Goal: Book appointment/travel/reservation

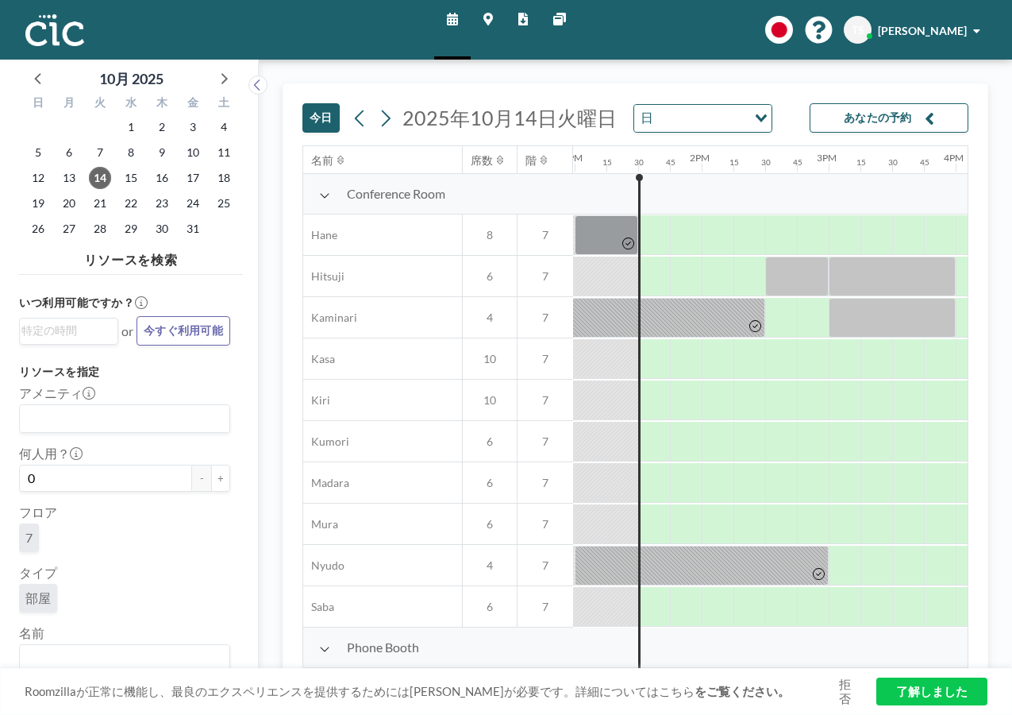
scroll to position [0, 1652]
click at [757, 119] on icon "Search for option" at bounding box center [761, 118] width 11 height 8
click at [389, 113] on icon at bounding box center [385, 118] width 15 height 24
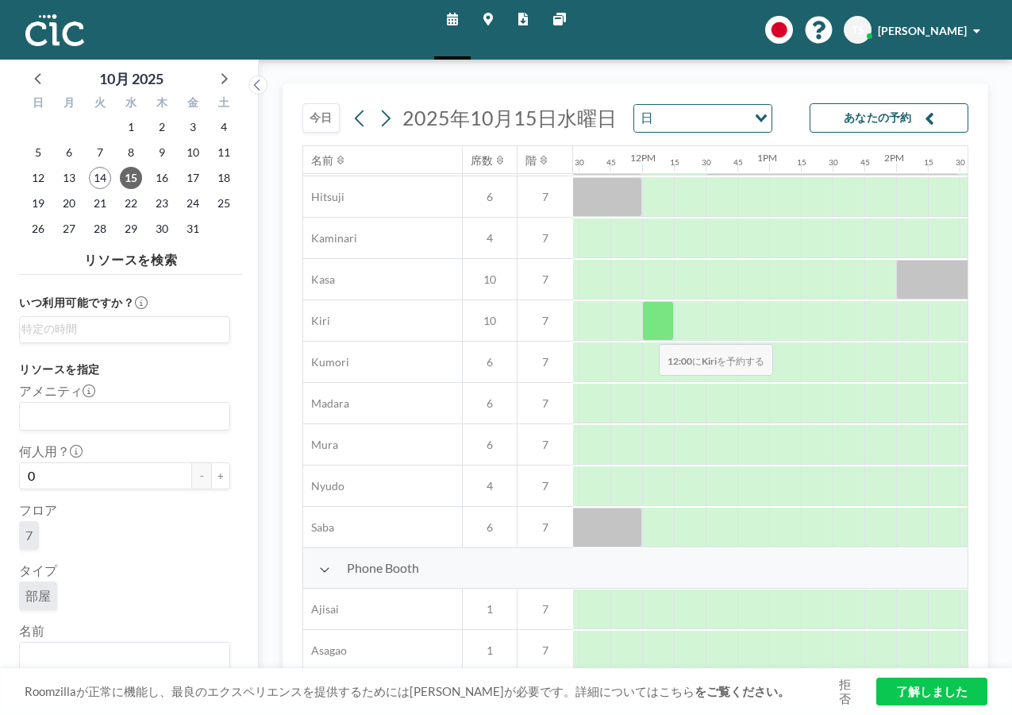
scroll to position [0, 1456]
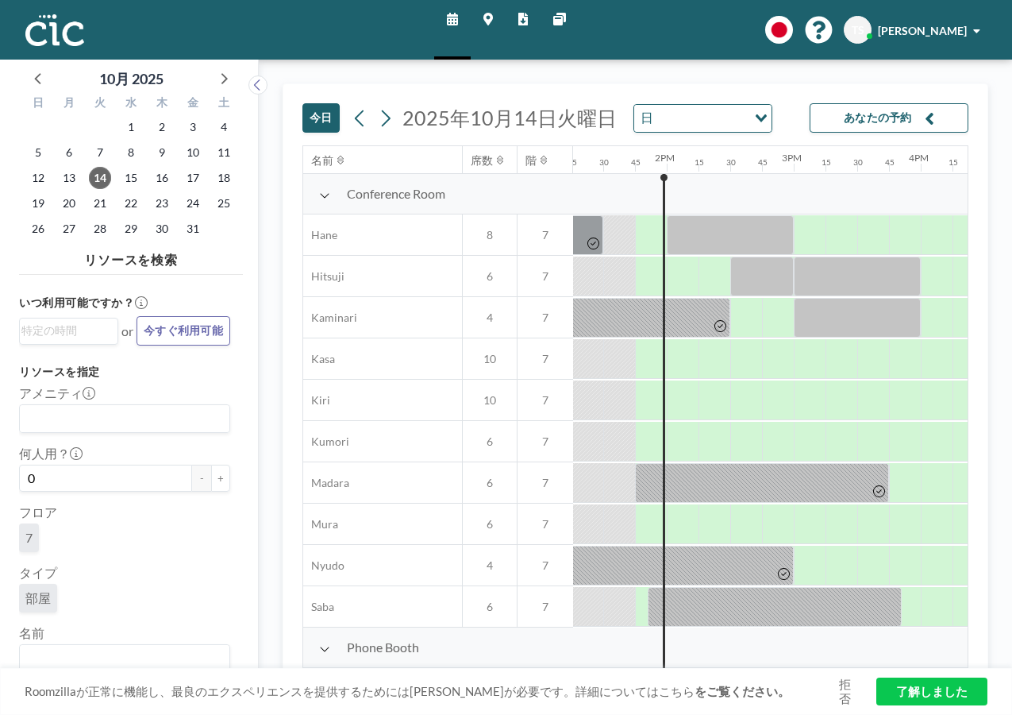
scroll to position [0, 1715]
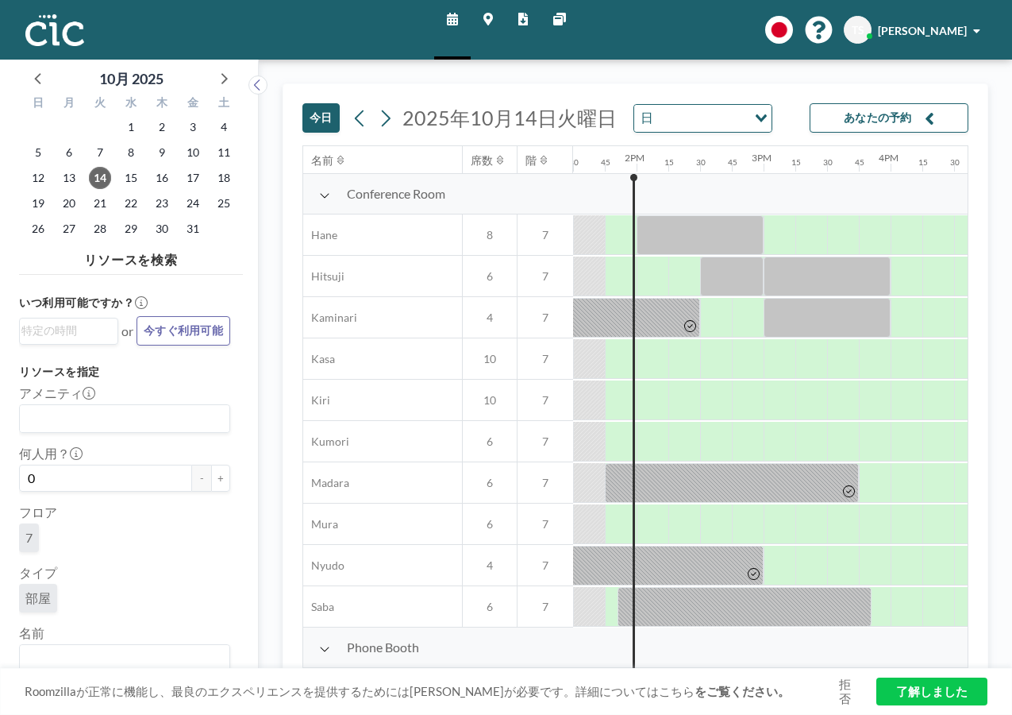
click at [450, 21] on icon at bounding box center [452, 19] width 11 height 13
click at [492, 17] on icon at bounding box center [489, 19] width 10 height 13
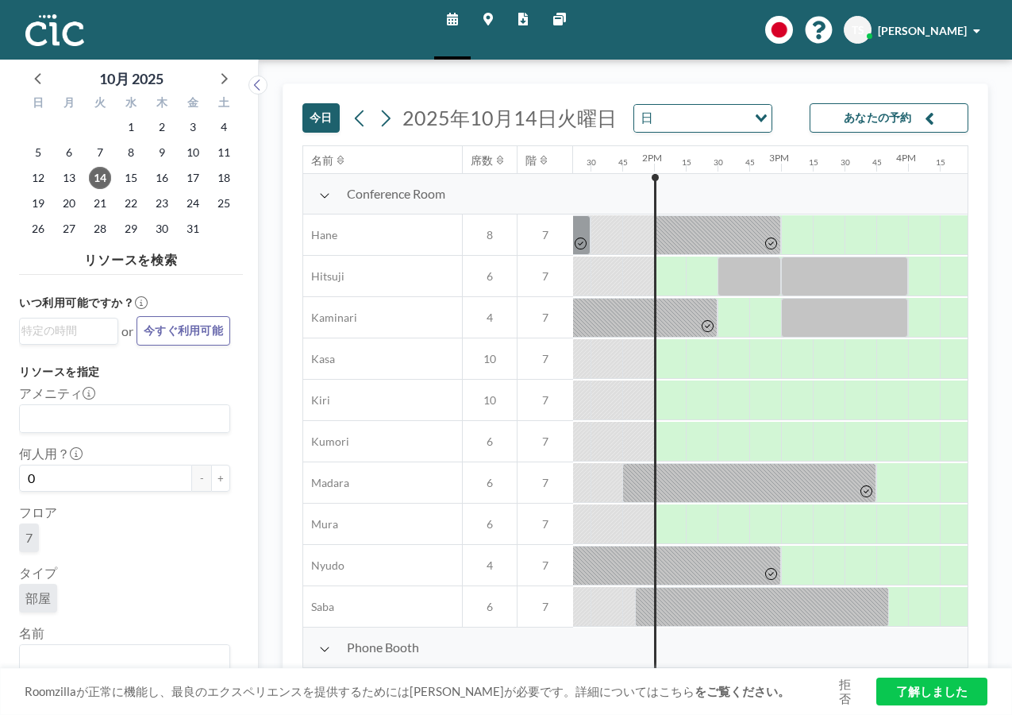
scroll to position [0, 1747]
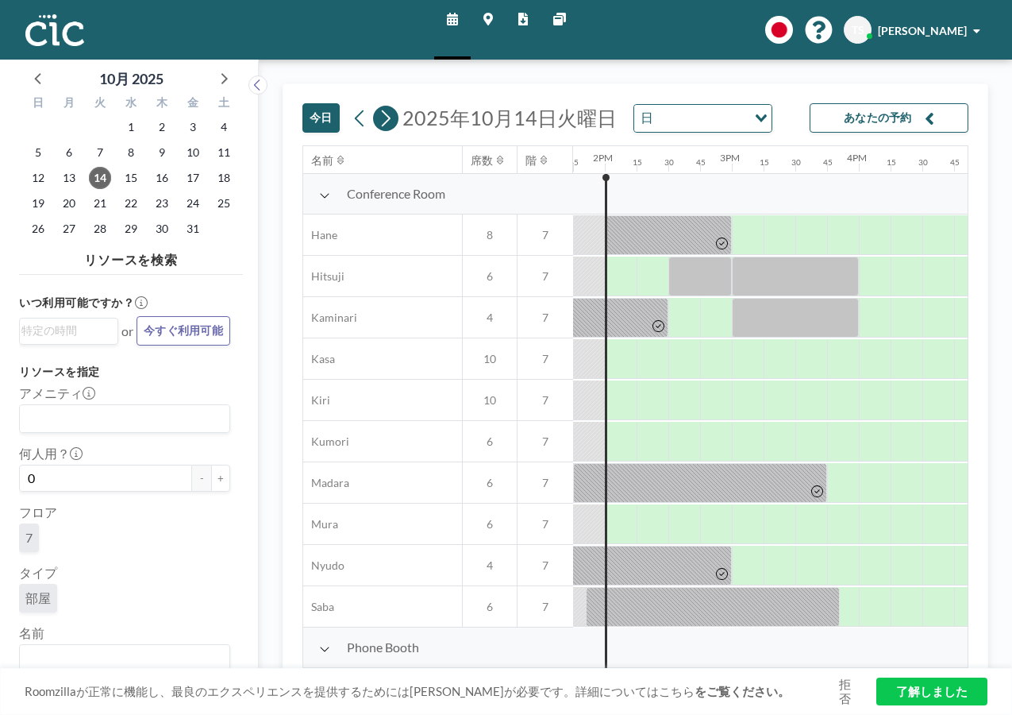
click at [388, 121] on icon at bounding box center [386, 118] width 9 height 17
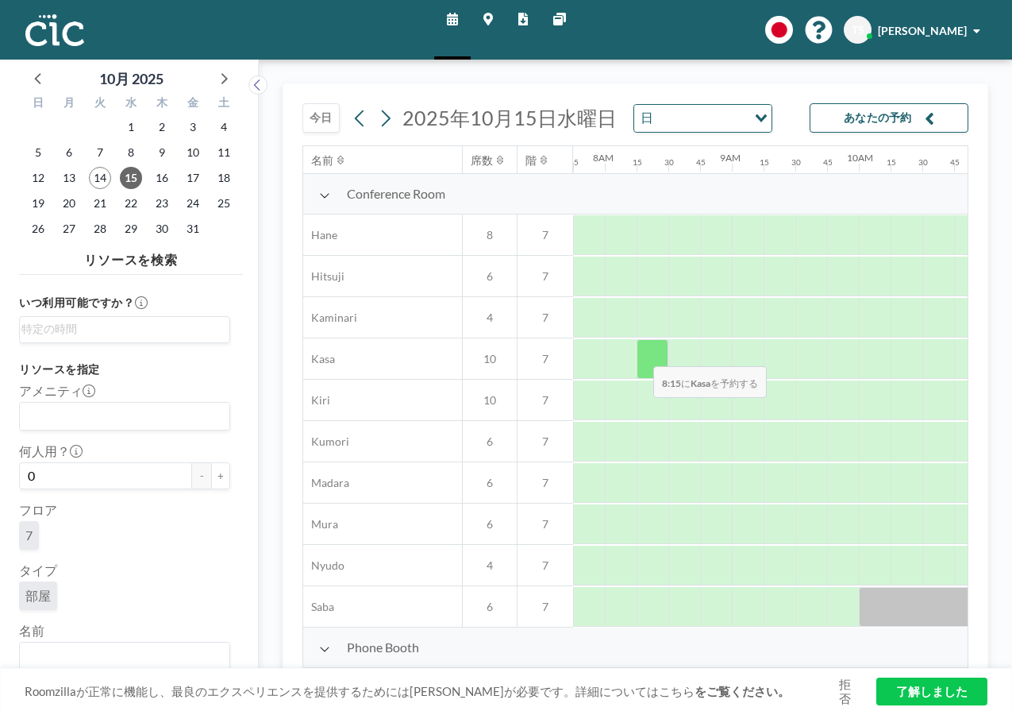
scroll to position [79, 985]
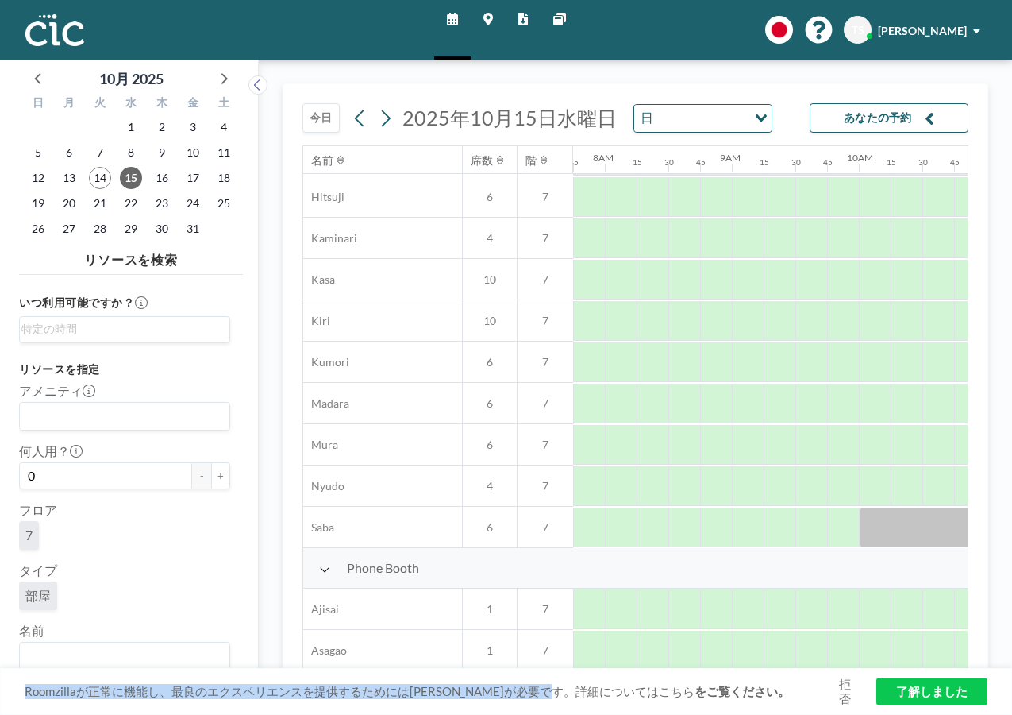
drag, startPoint x: 611, startPoint y: 667, endPoint x: 666, endPoint y: 666, distance: 55.6
click at [666, 666] on div "今日 2025年10月15日水曜日 日 Loading... あなたの予約 名前 席数 階 12AM 15 30 45 1AM 15 30 45 2AM 15…" at bounding box center [636, 386] width 706 height 607
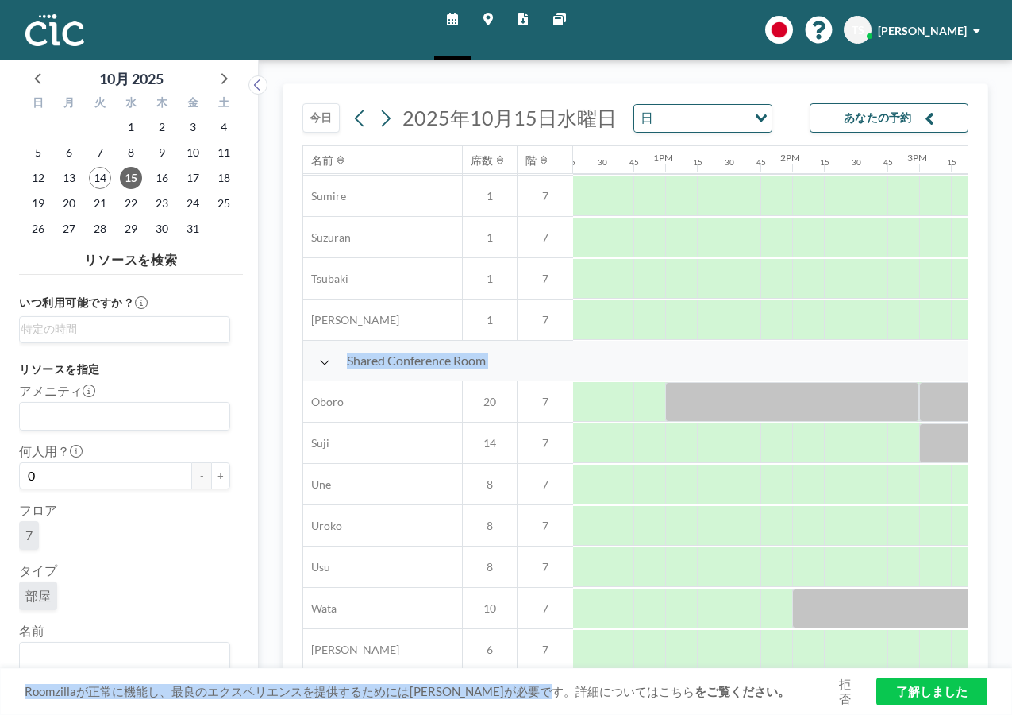
scroll to position [997, 1560]
click at [704, 478] on div at bounding box center [713, 485] width 32 height 40
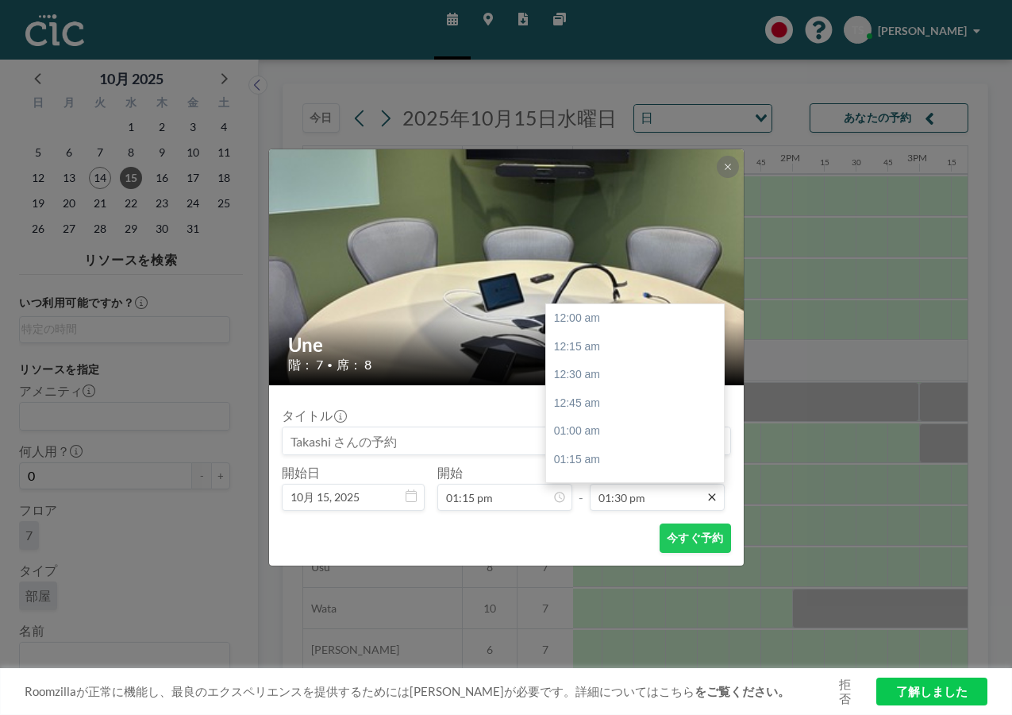
scroll to position [1526, 0]
click at [582, 429] on div "02:30 pm" at bounding box center [639, 431] width 186 height 29
type input "02:30 pm"
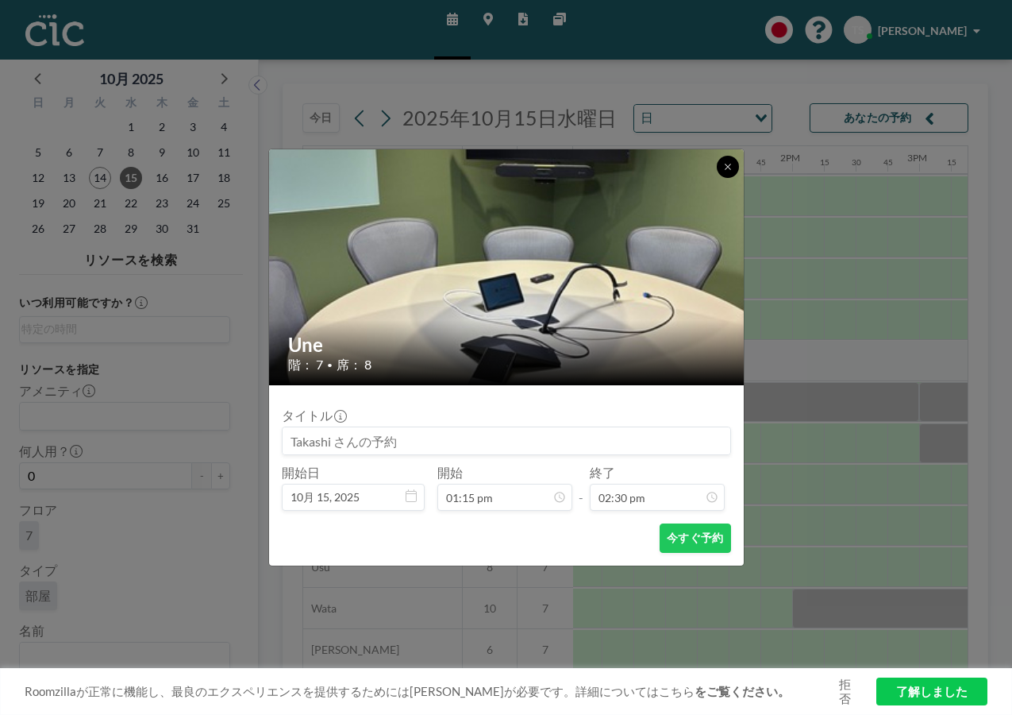
click at [729, 164] on icon at bounding box center [728, 167] width 10 height 10
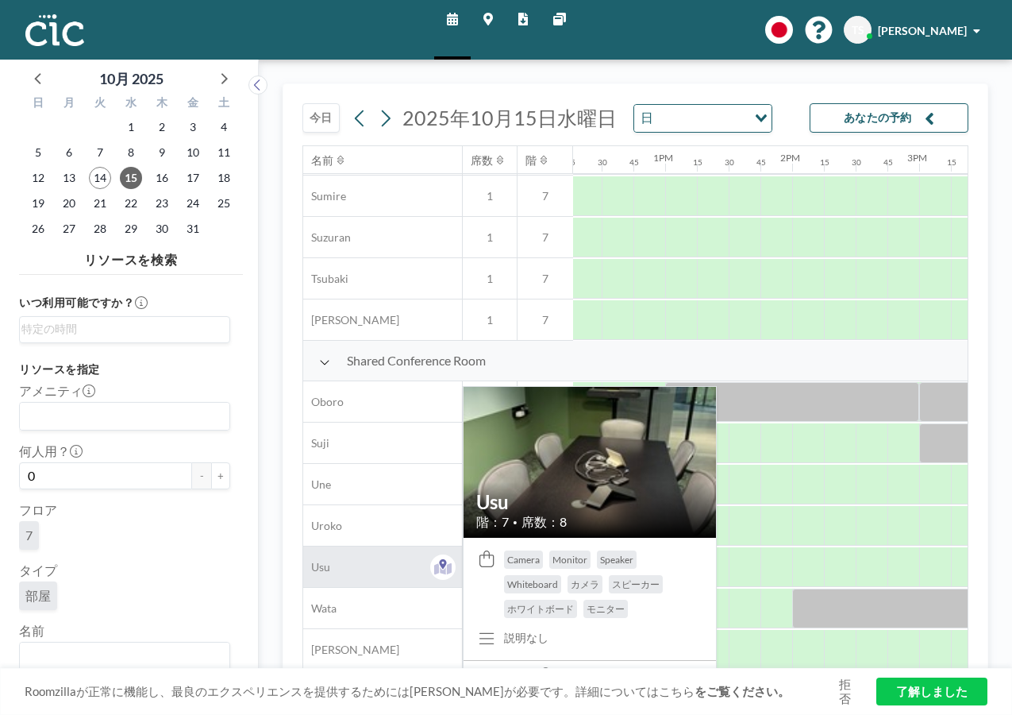
click at [372, 549] on div "Usu" at bounding box center [382, 566] width 159 height 40
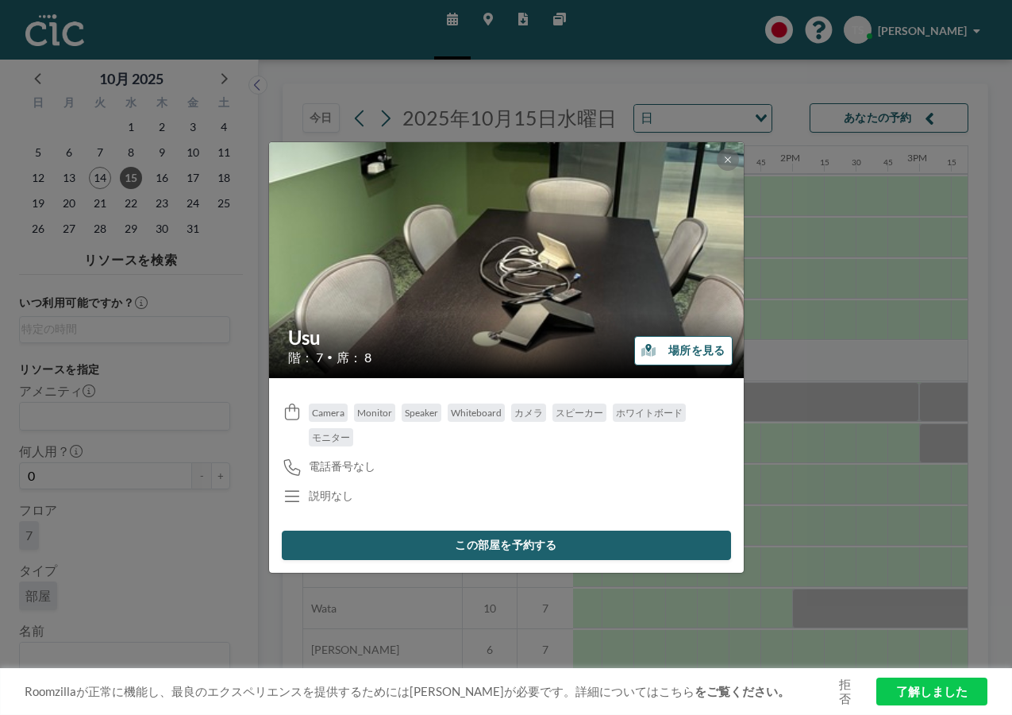
click at [493, 545] on button "この部屋を予約する" at bounding box center [506, 544] width 449 height 29
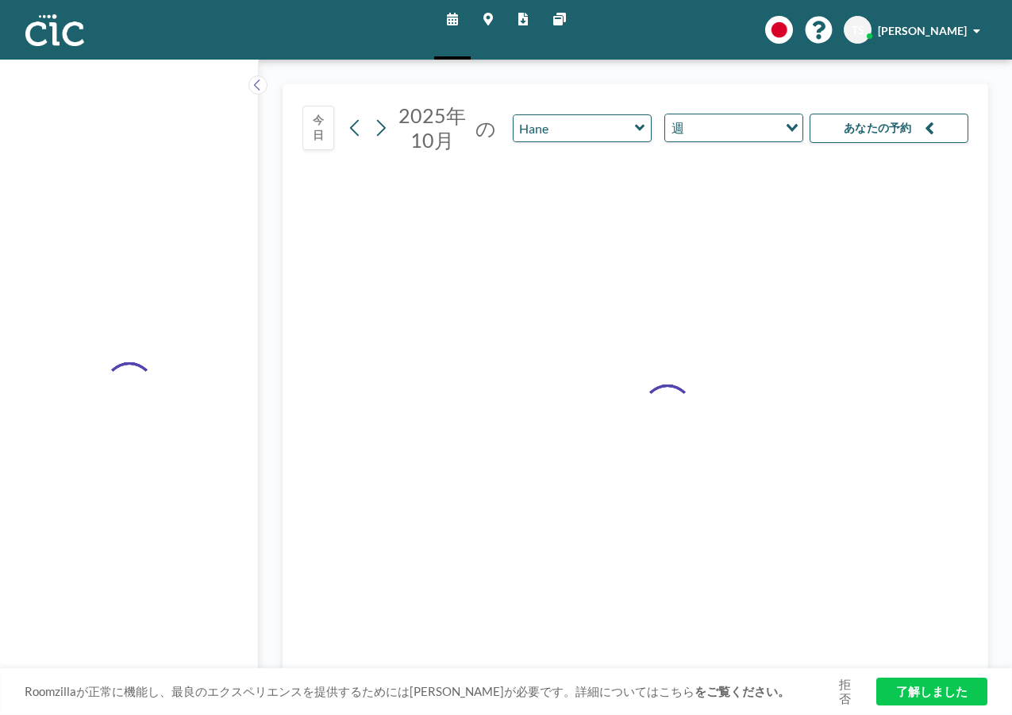
type input "Usu"
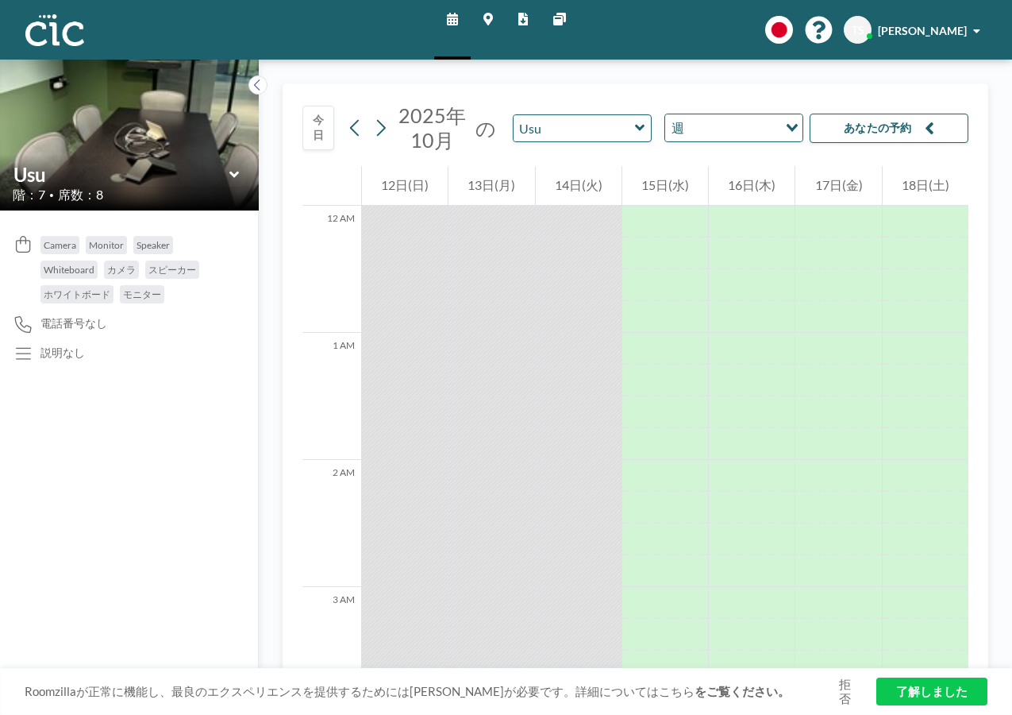
click at [644, 195] on div "15日(水)" at bounding box center [666, 186] width 86 height 40
click at [665, 367] on div at bounding box center [666, 380] width 86 height 32
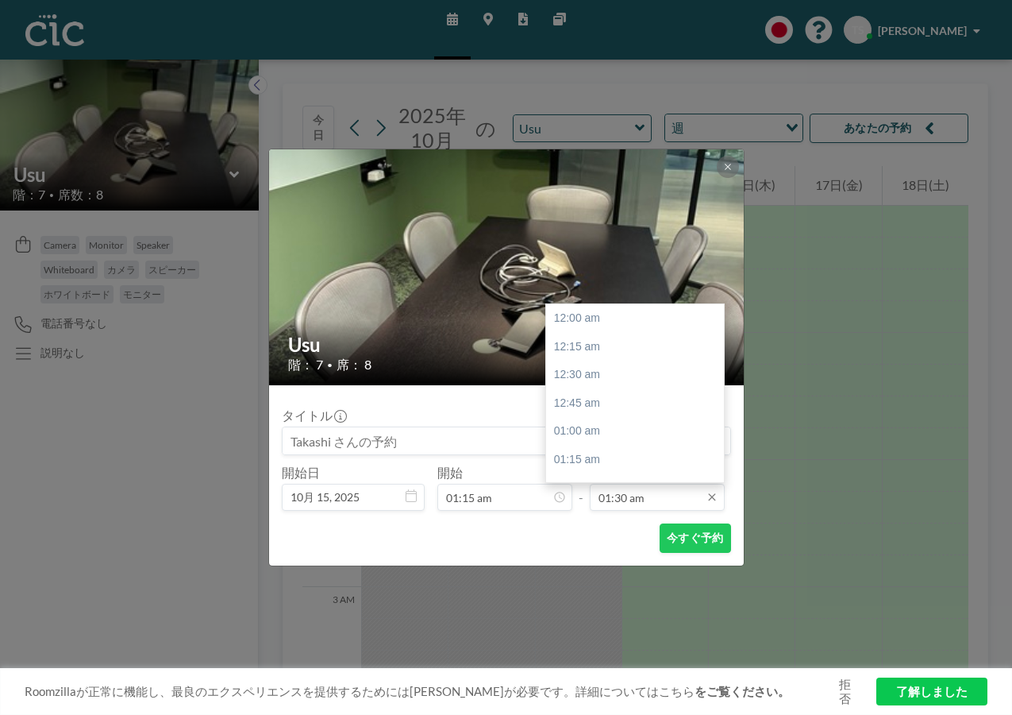
scroll to position [170, 0]
click at [603, 434] on div "02:30 am" at bounding box center [639, 431] width 186 height 29
type input "02:30 am"
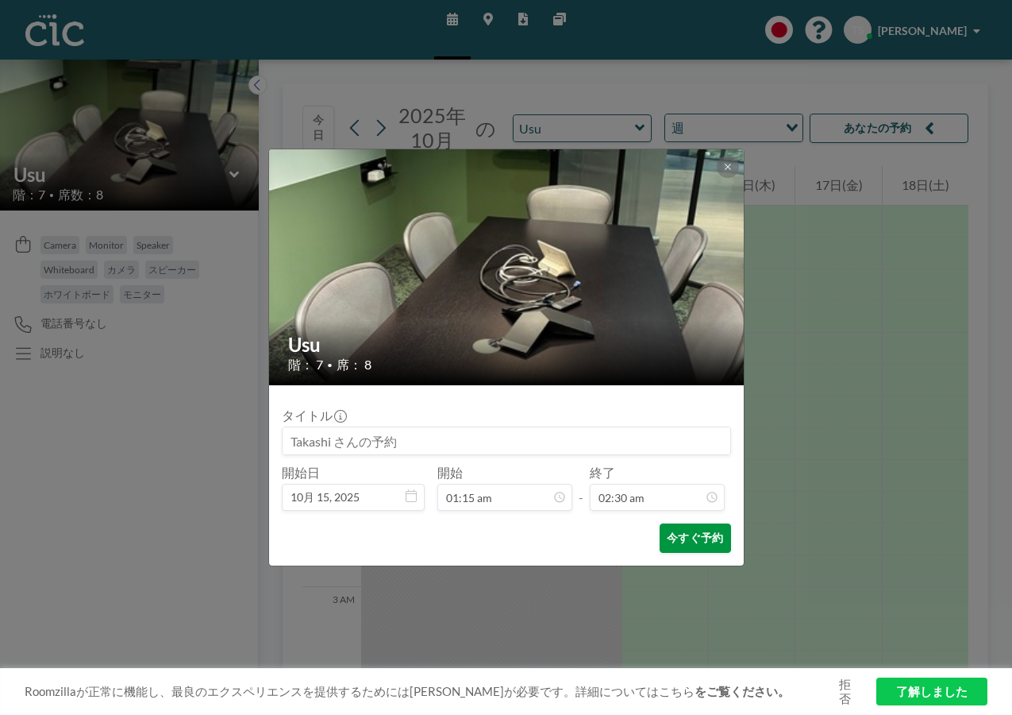
click at [687, 537] on button "今すぐ予約" at bounding box center [695, 537] width 71 height 29
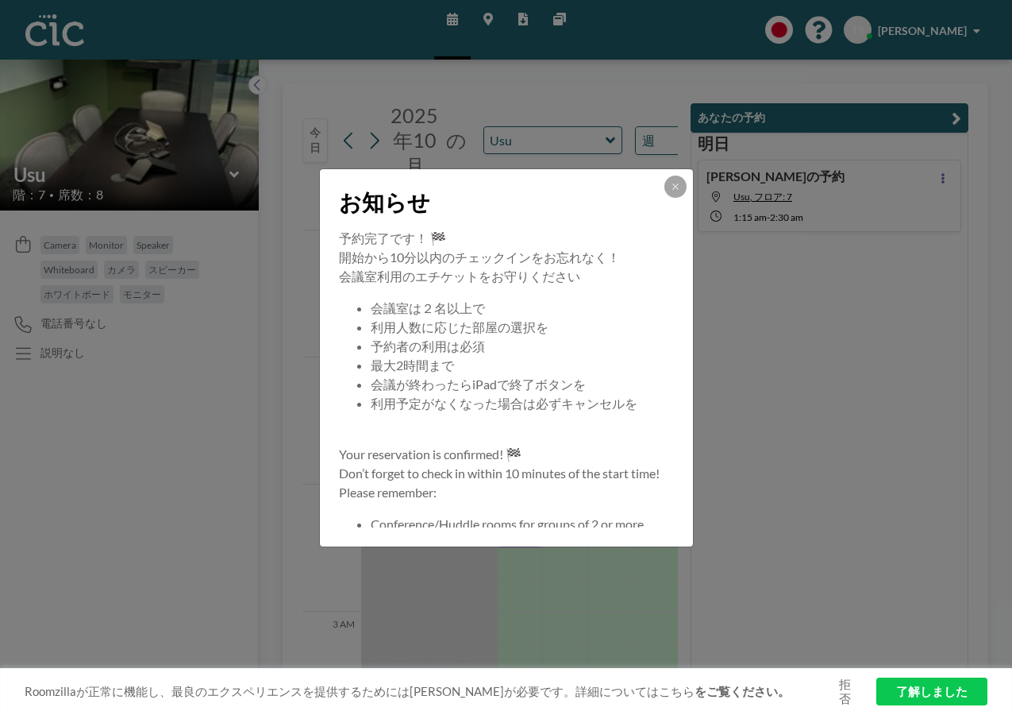
scroll to position [79, 0]
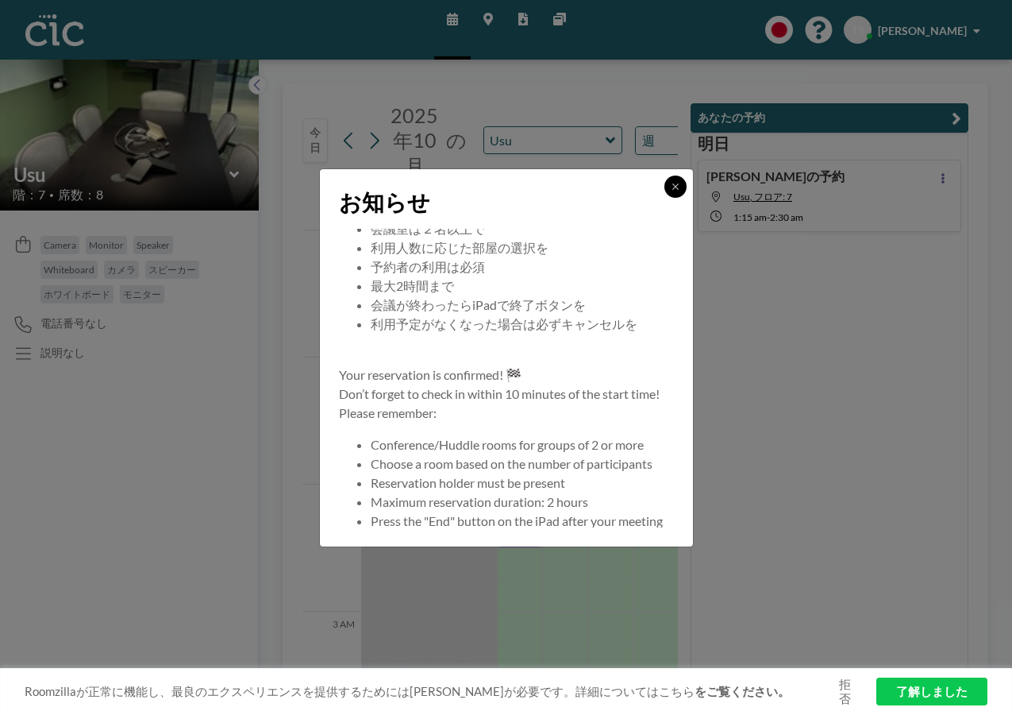
click at [675, 184] on icon at bounding box center [676, 187] width 10 height 10
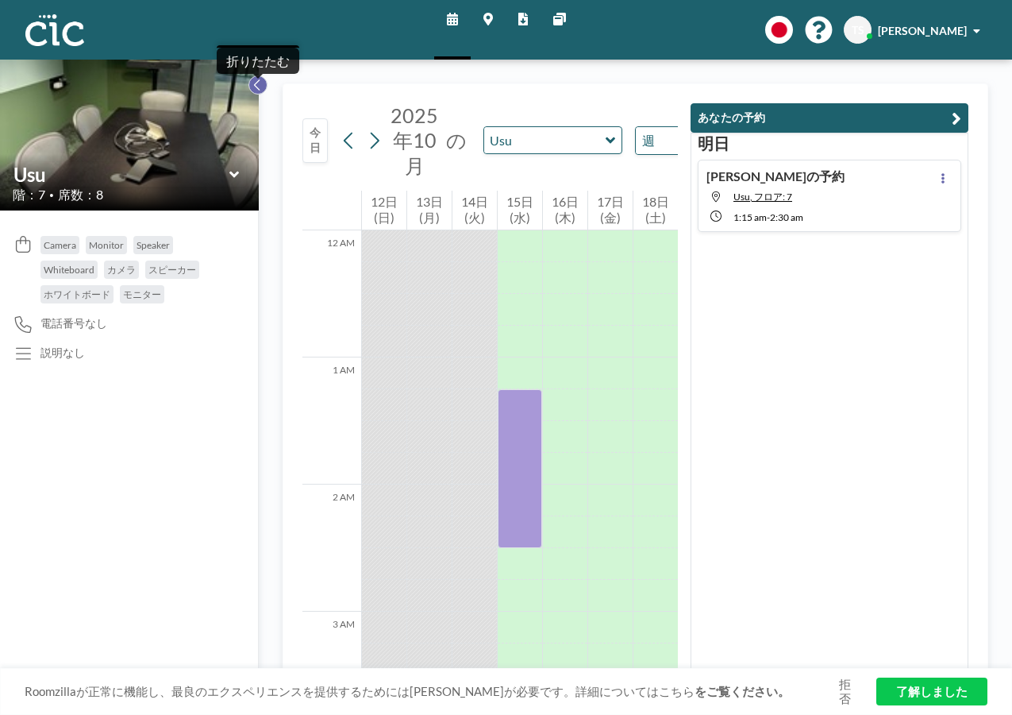
click at [257, 83] on icon at bounding box center [257, 84] width 6 height 11
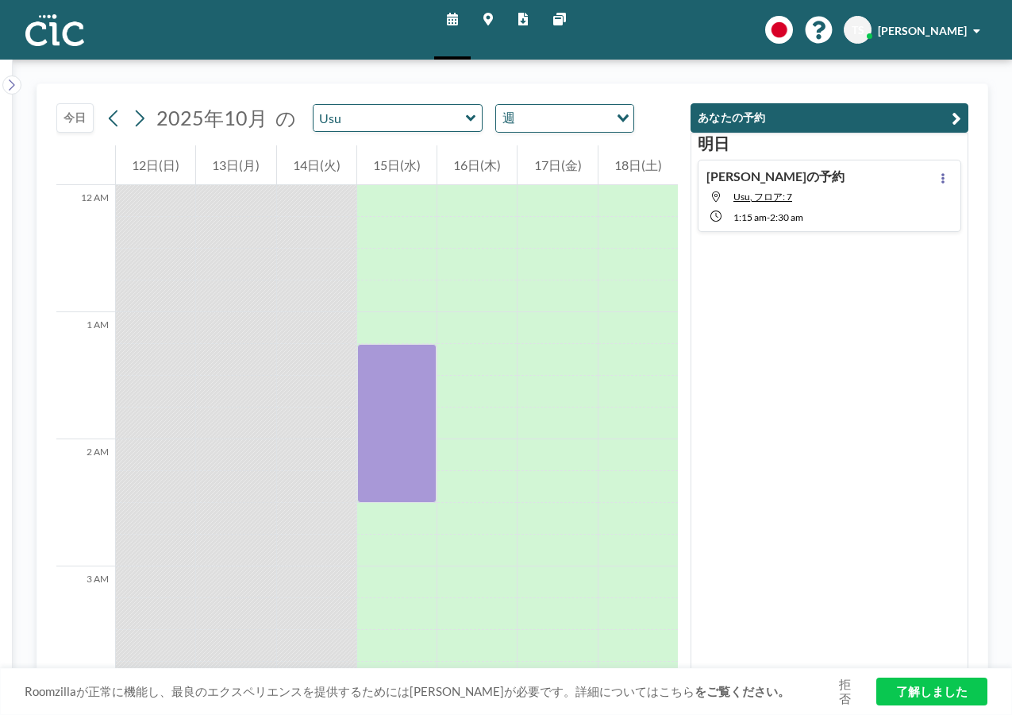
click at [618, 119] on icon "Search for option" at bounding box center [623, 118] width 11 height 8
click at [584, 145] on li "日" at bounding box center [558, 146] width 136 height 23
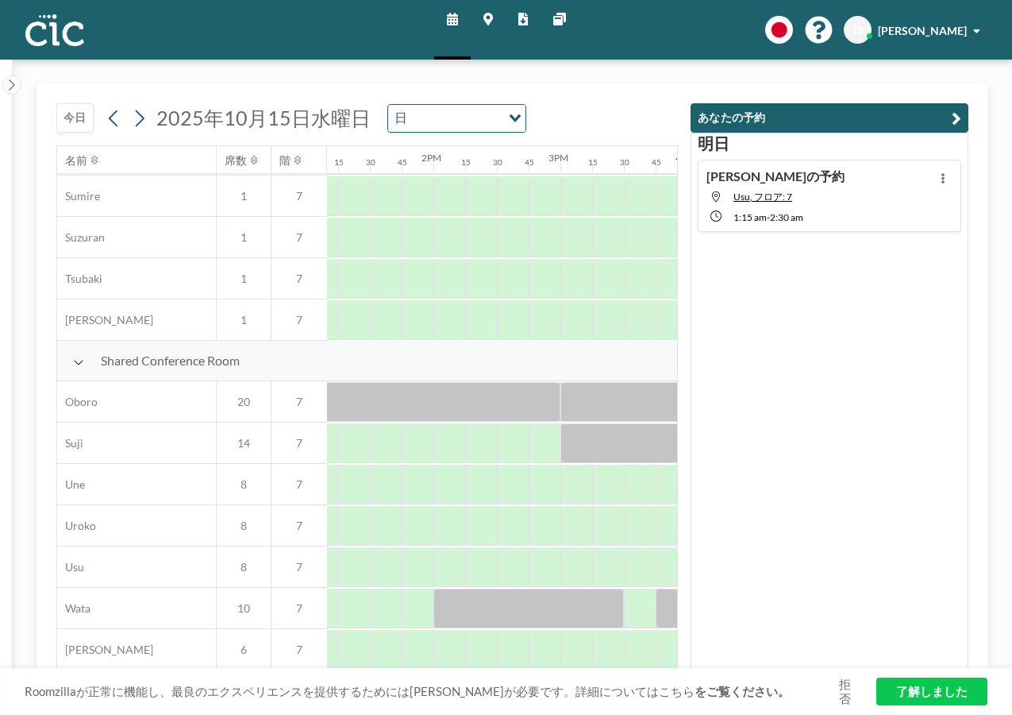
scroll to position [997, 1655]
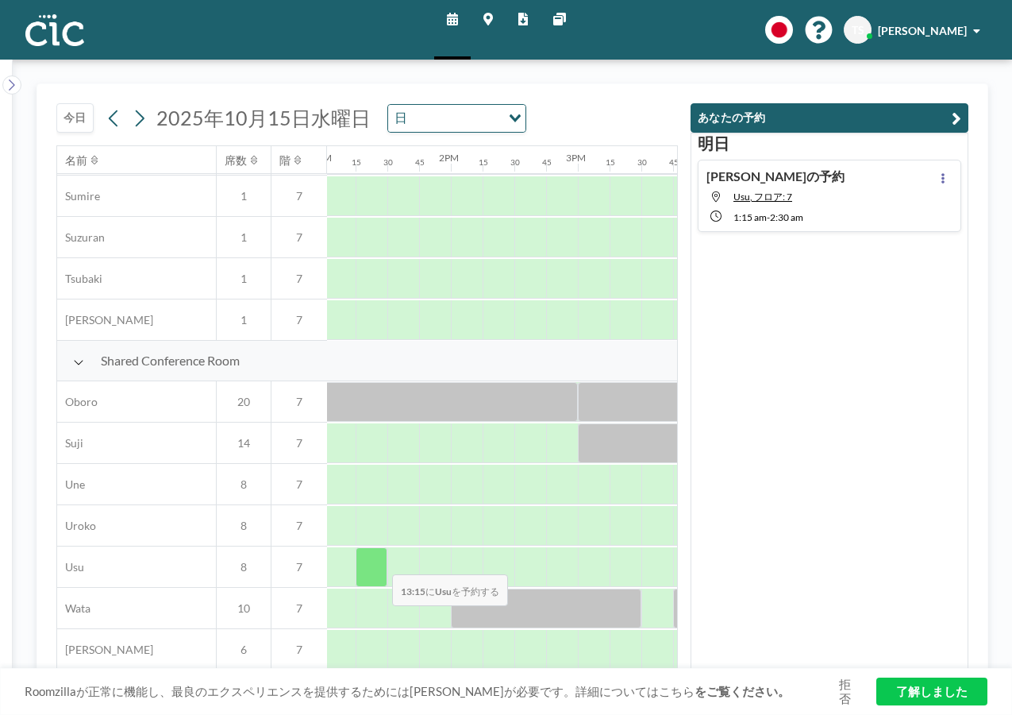
click at [379, 563] on div at bounding box center [372, 567] width 32 height 40
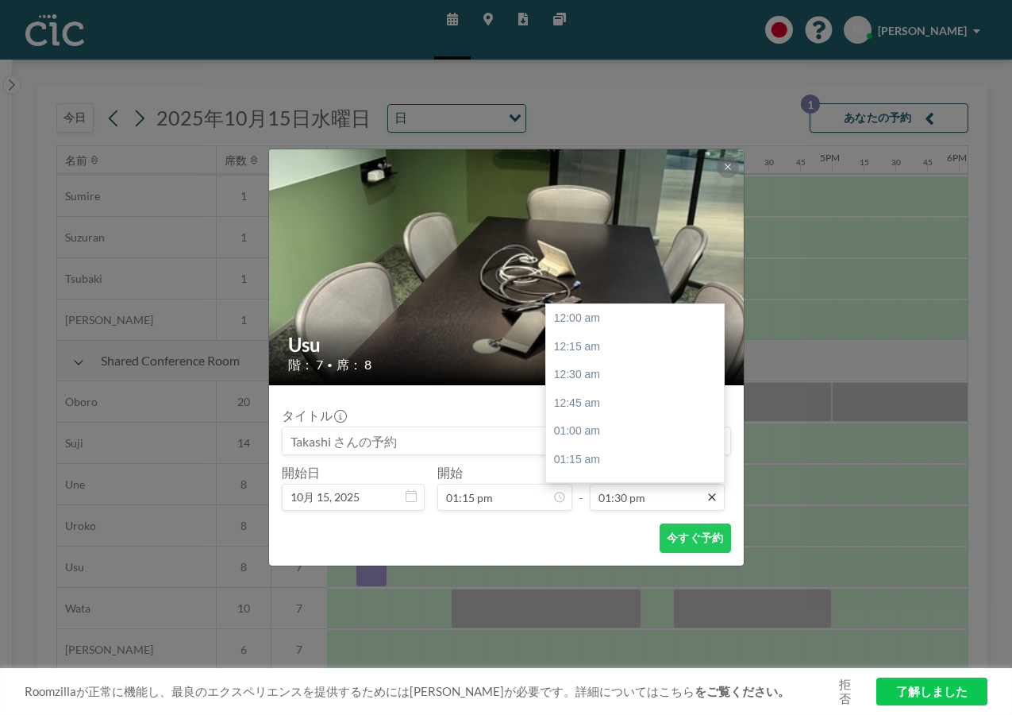
scroll to position [1526, 0]
click at [667, 440] on div "02:30 pm" at bounding box center [639, 431] width 186 height 29
type input "02:30 pm"
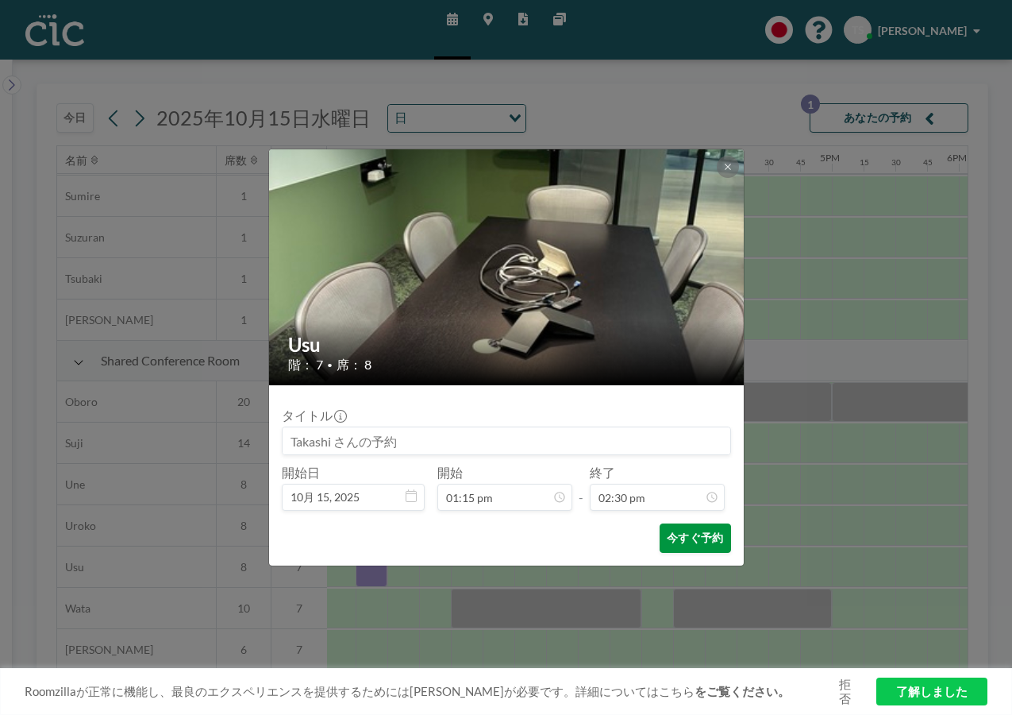
click at [692, 538] on button "今すぐ予約" at bounding box center [695, 537] width 71 height 29
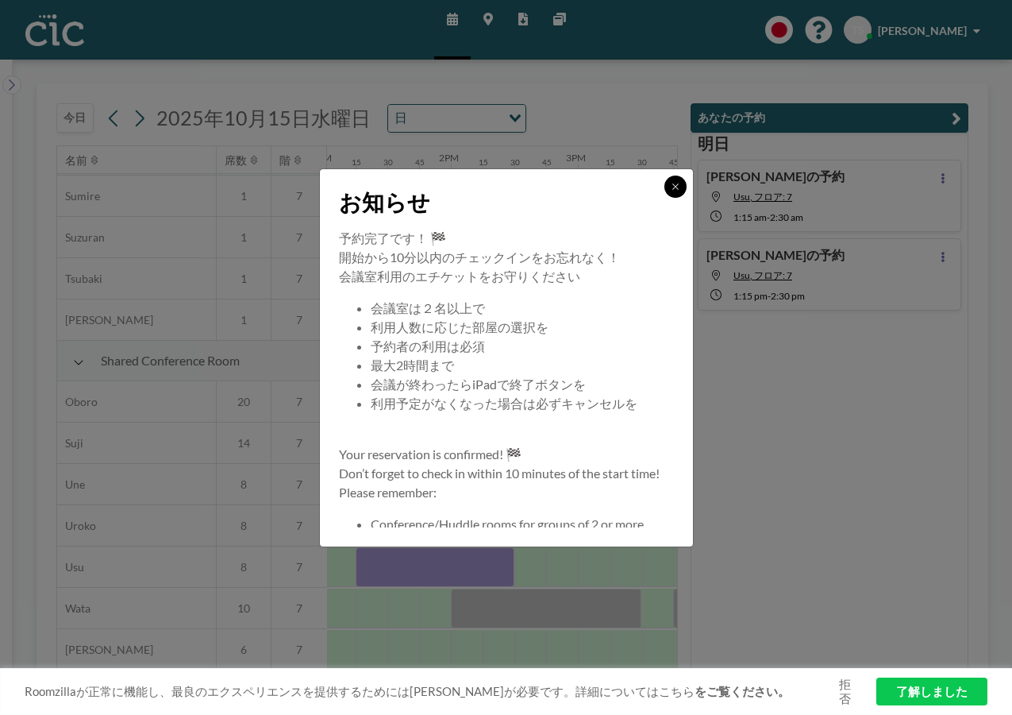
click at [681, 186] on button at bounding box center [676, 186] width 22 height 22
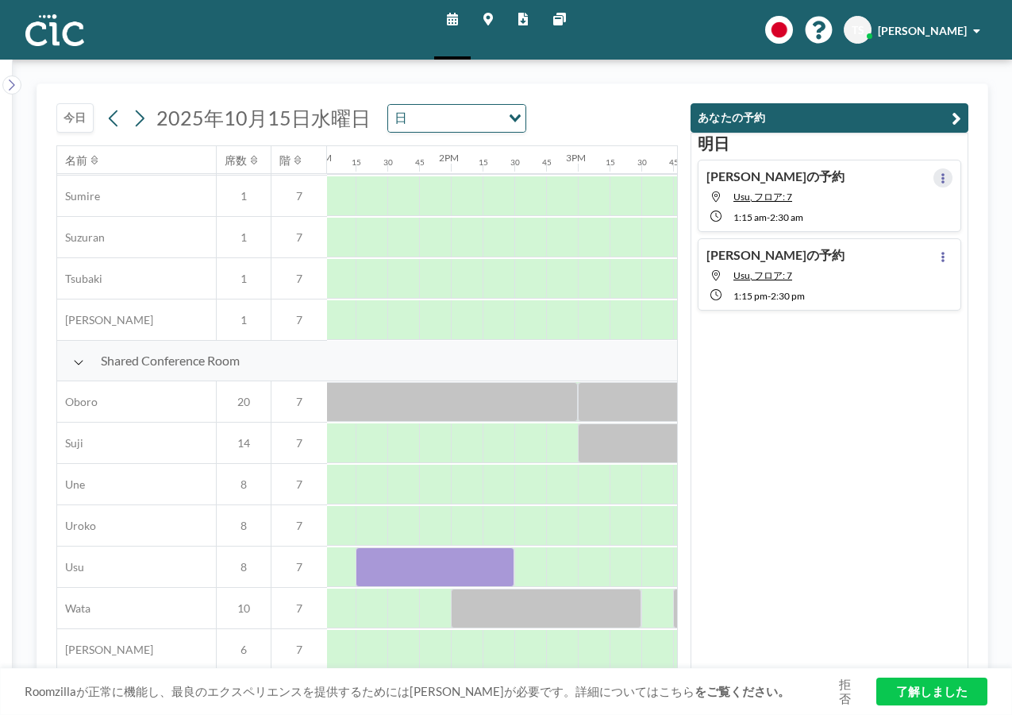
click at [940, 180] on icon at bounding box center [943, 178] width 6 height 10
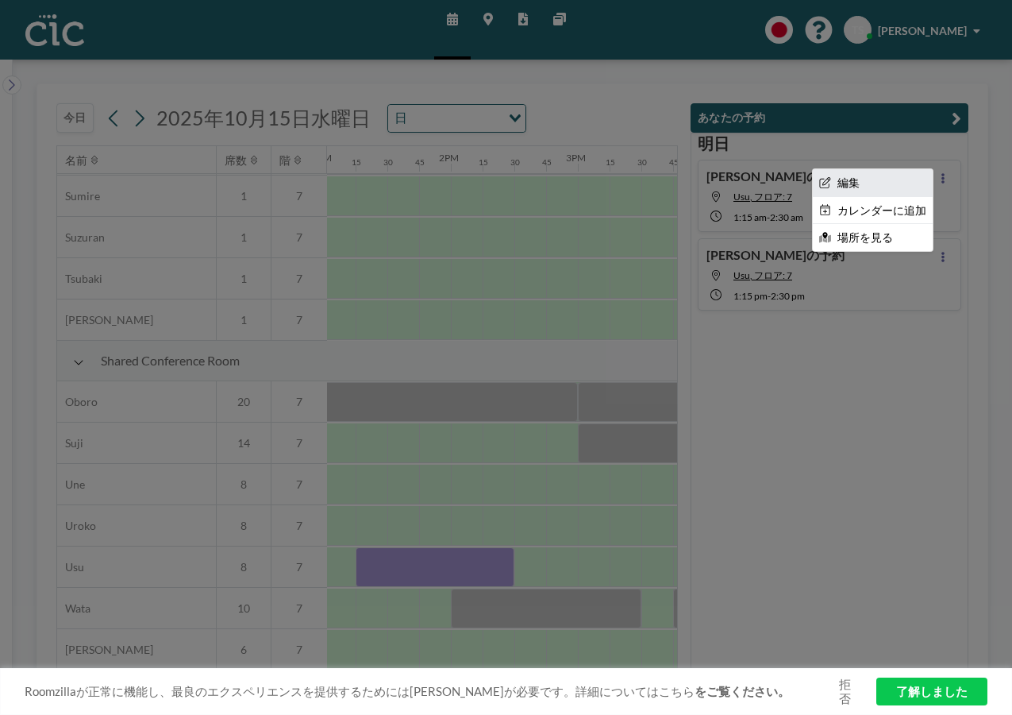
click at [900, 182] on li "編集" at bounding box center [873, 182] width 120 height 27
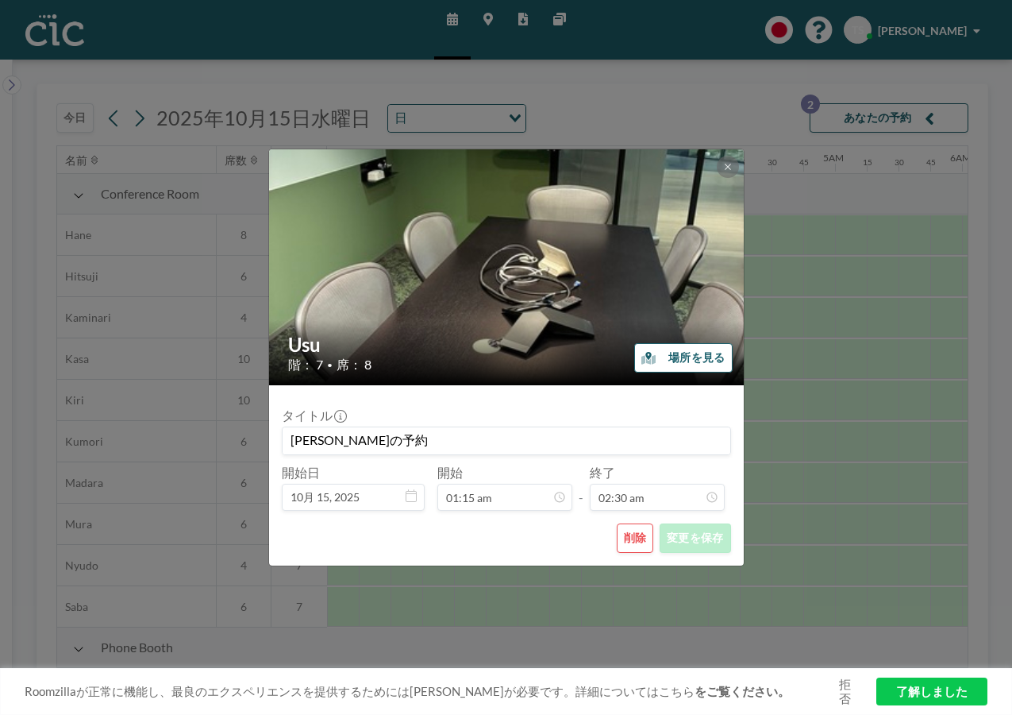
scroll to position [283, 0]
click at [631, 535] on button "削除" at bounding box center [635, 537] width 37 height 29
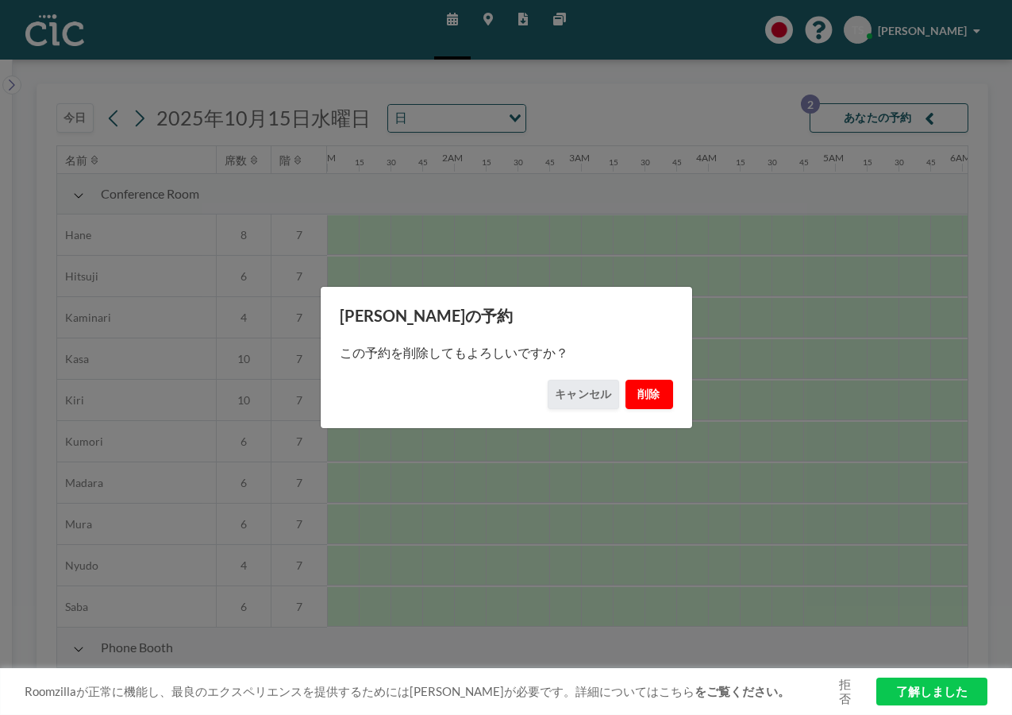
click at [643, 391] on button "削除" at bounding box center [650, 394] width 48 height 29
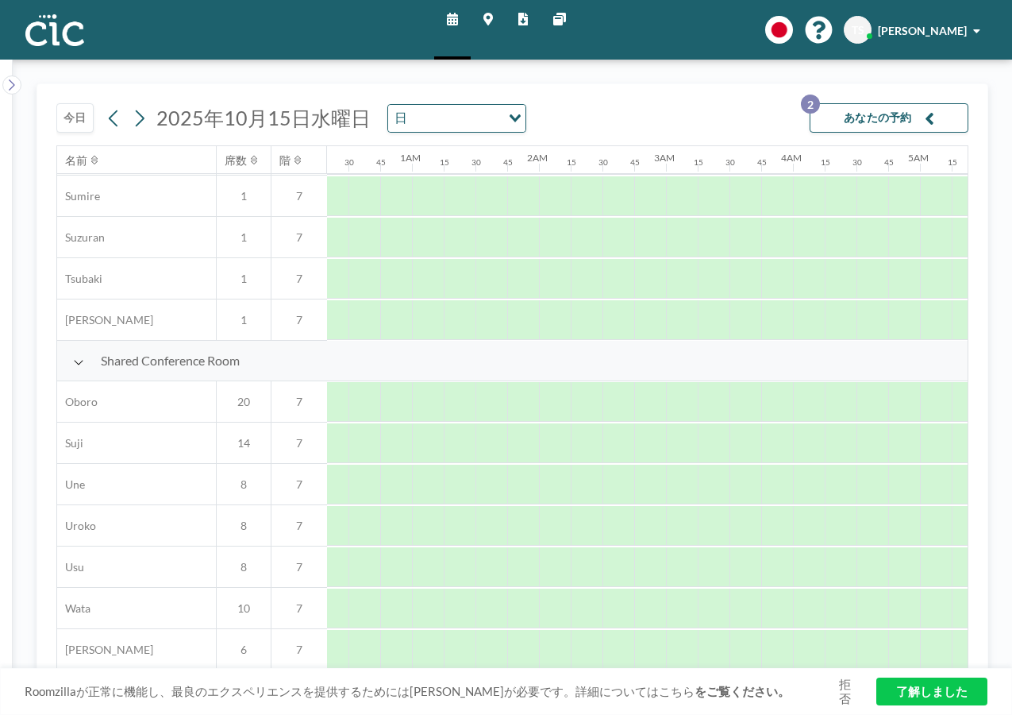
scroll to position [997, 0]
click at [607, 661] on div at bounding box center [597, 650] width 32 height 40
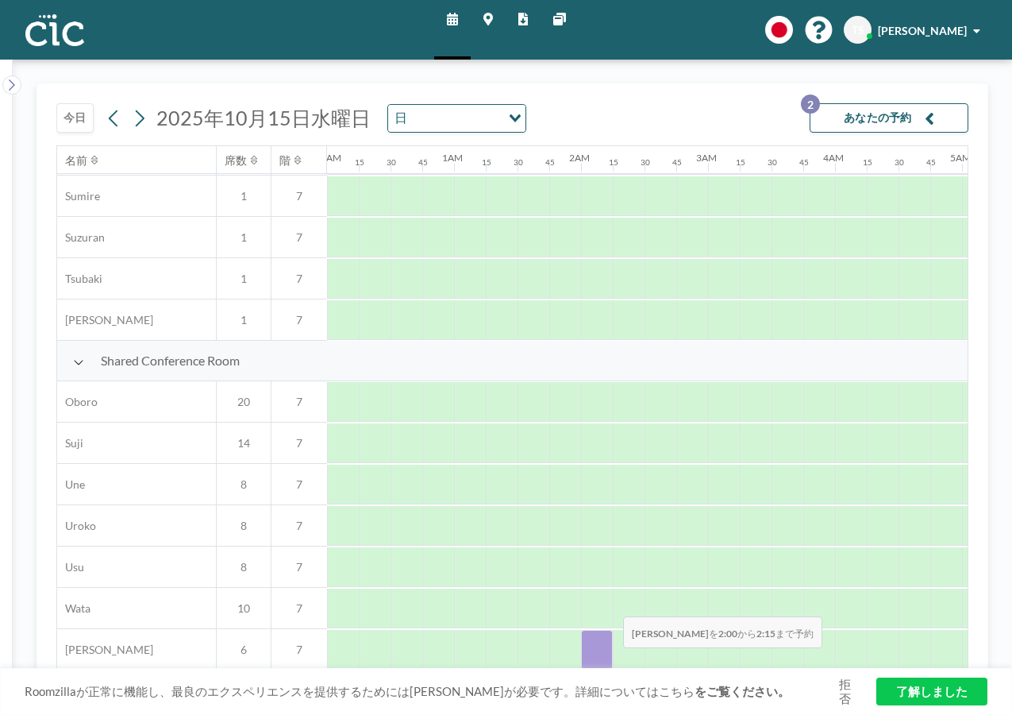
click at [611, 660] on div at bounding box center [597, 650] width 32 height 40
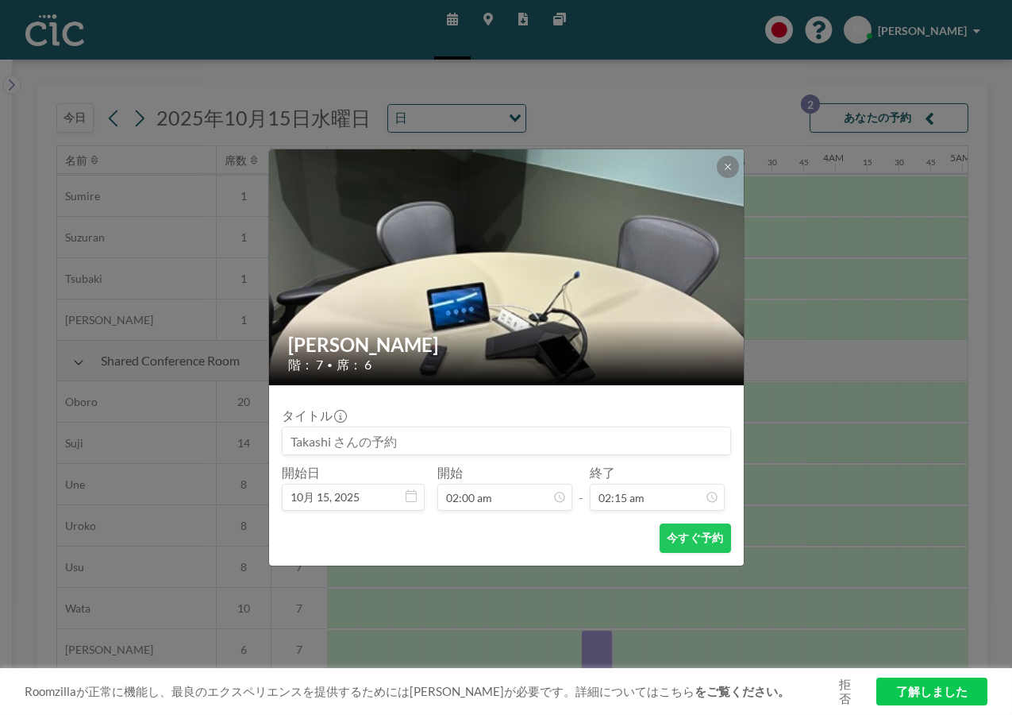
scroll to position [254, 0]
click at [727, 171] on icon at bounding box center [728, 167] width 10 height 10
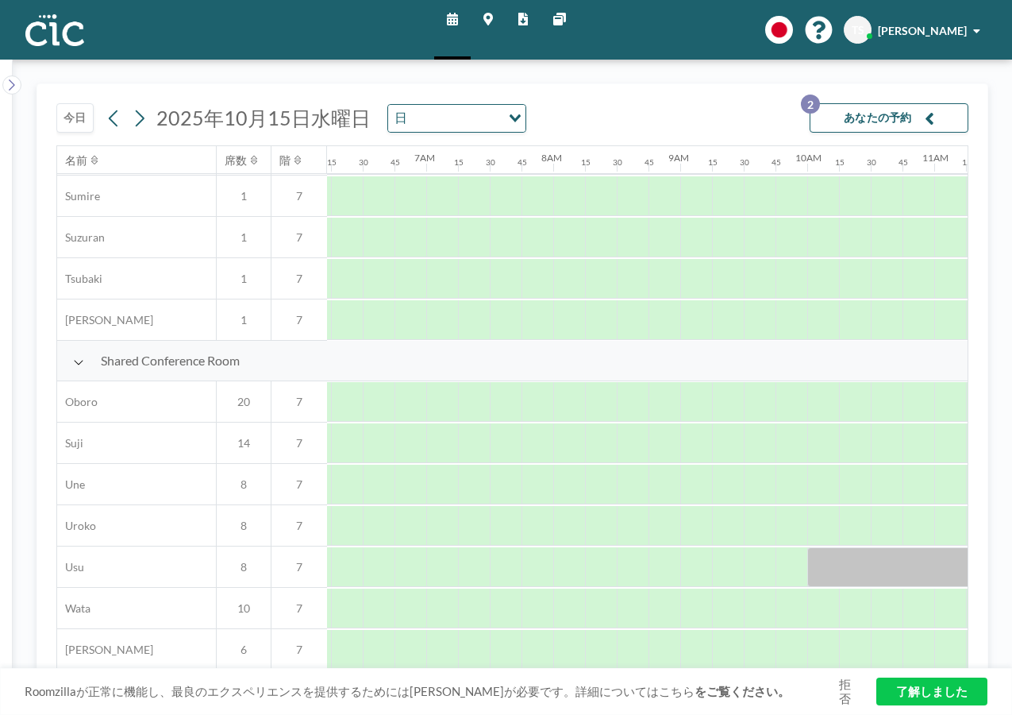
scroll to position [997, 1580]
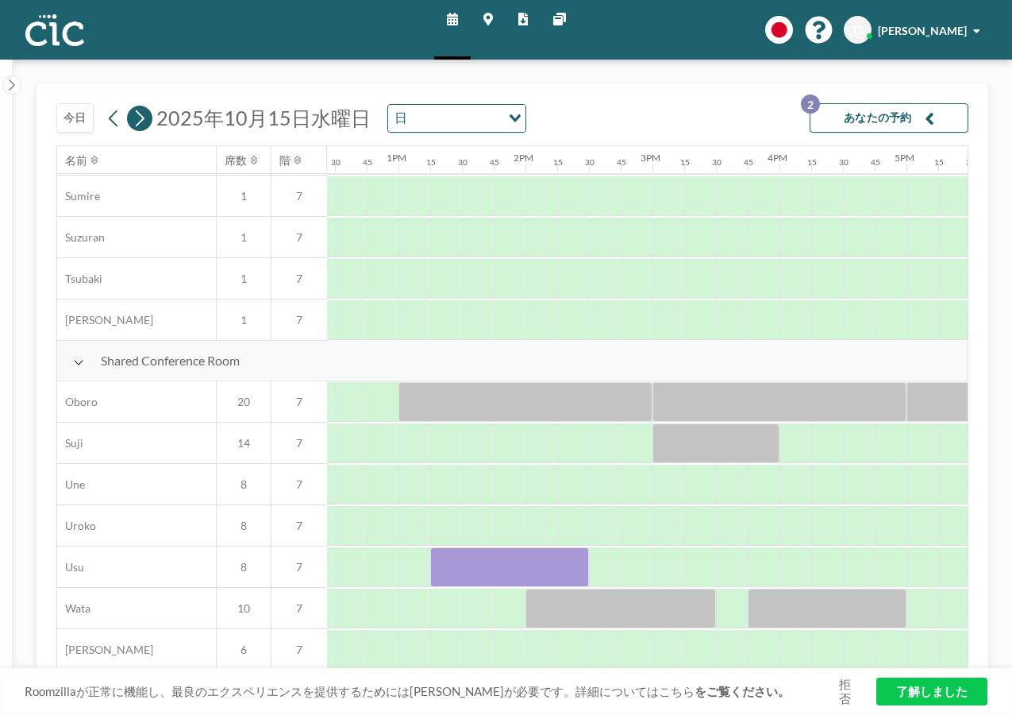
click at [137, 121] on icon at bounding box center [139, 118] width 15 height 24
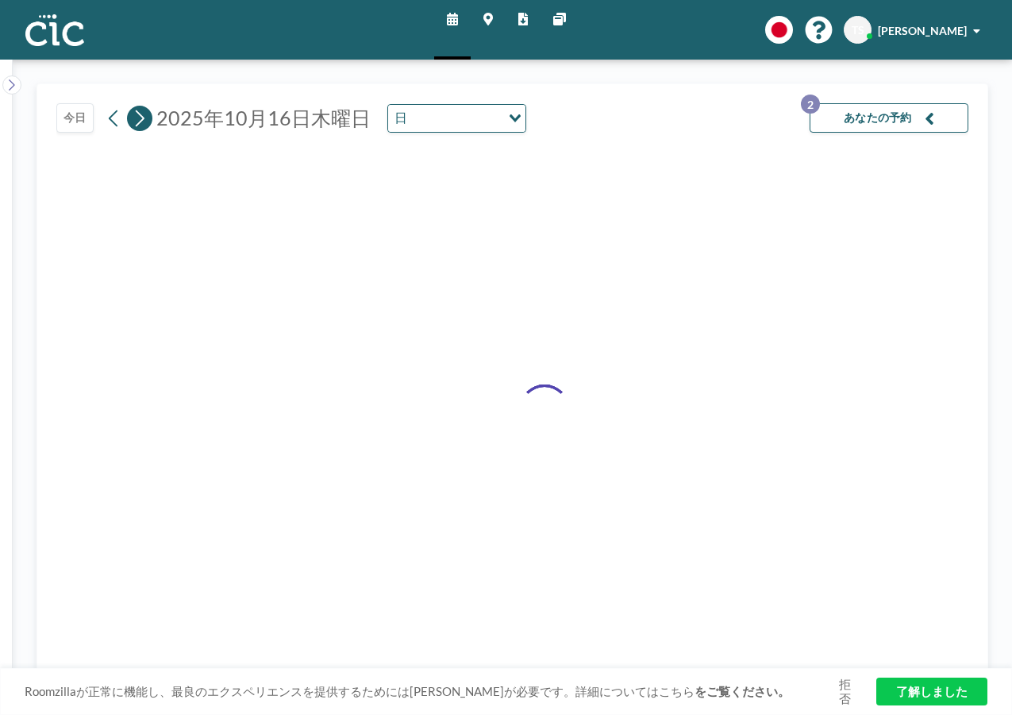
click at [137, 121] on icon at bounding box center [139, 118] width 15 height 24
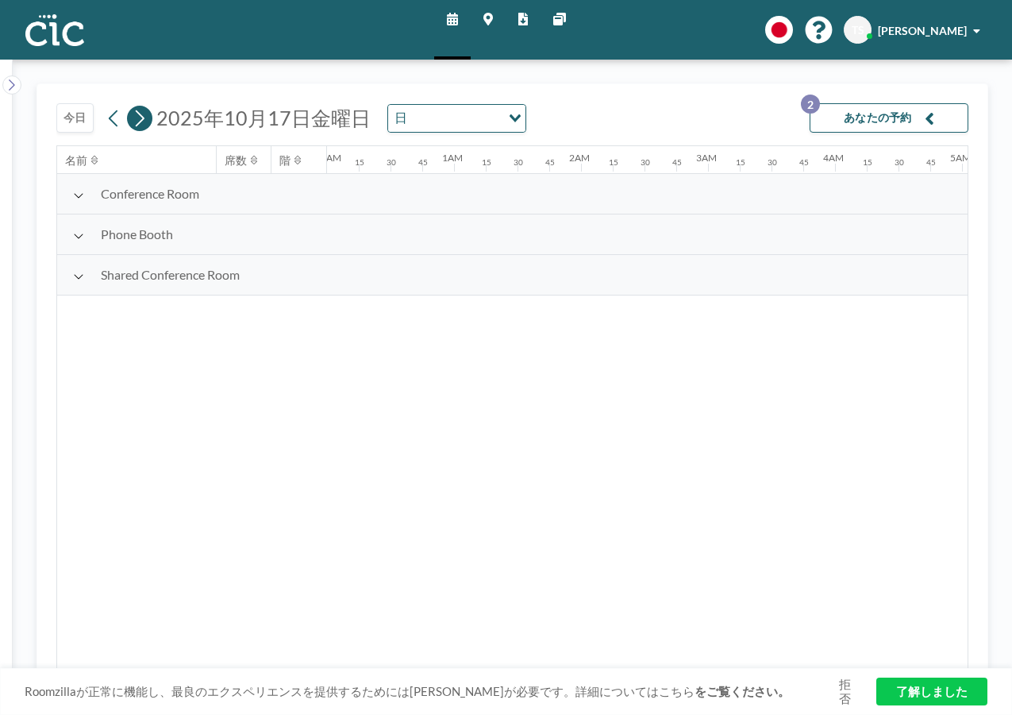
scroll to position [0, 416]
click at [137, 121] on icon at bounding box center [139, 118] width 15 height 24
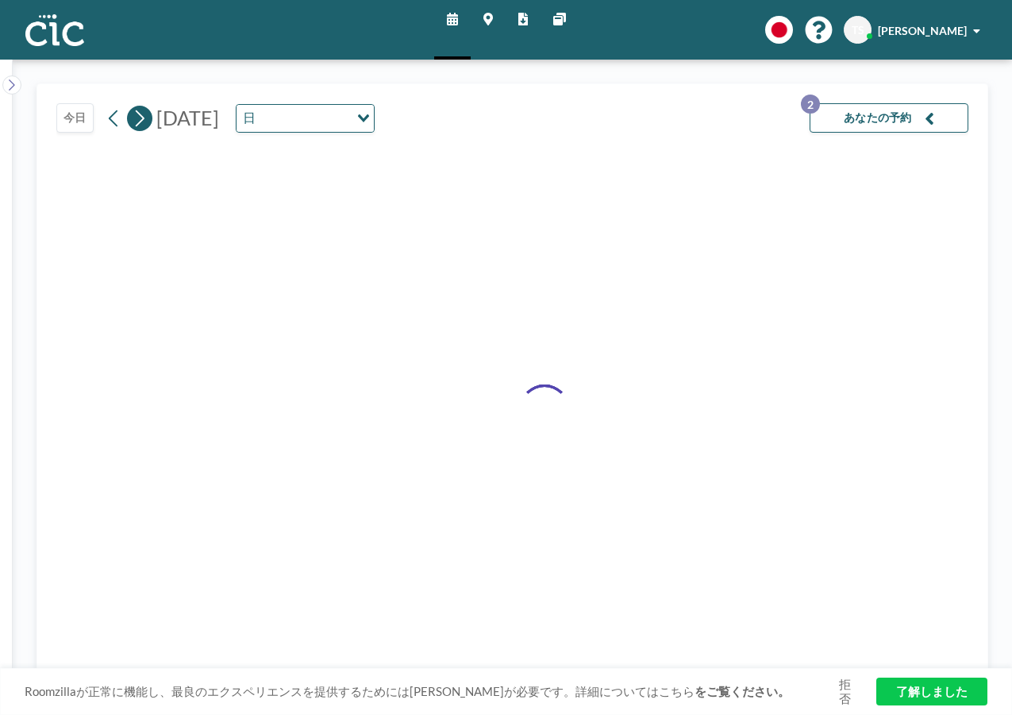
click at [137, 121] on icon at bounding box center [139, 118] width 15 height 24
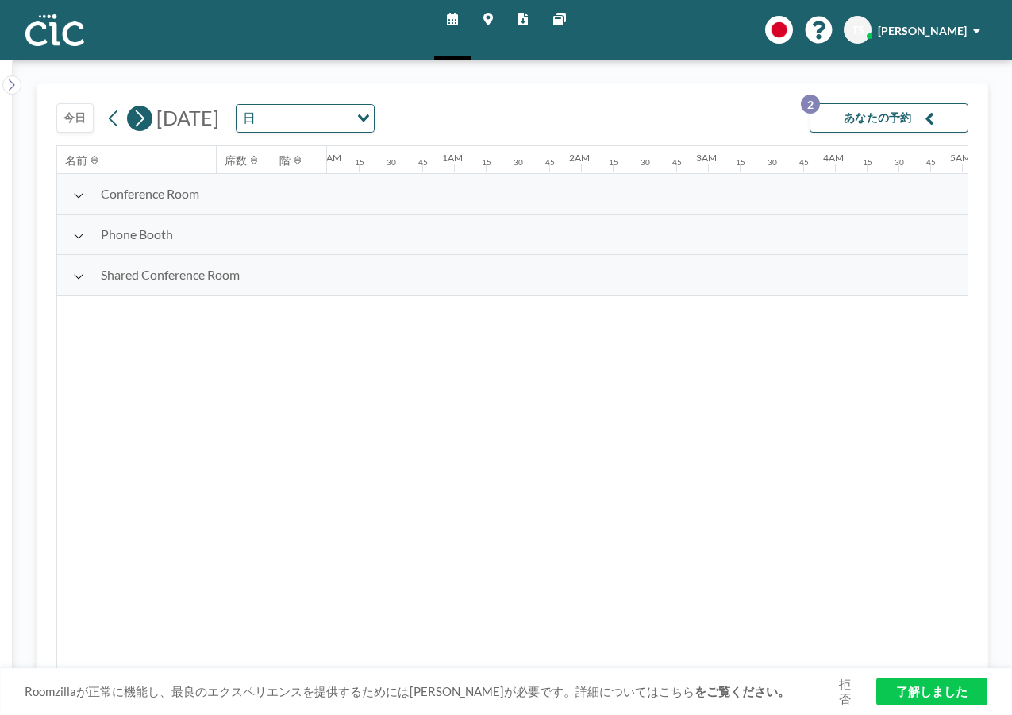
scroll to position [0, 511]
click at [137, 121] on icon at bounding box center [139, 118] width 15 height 24
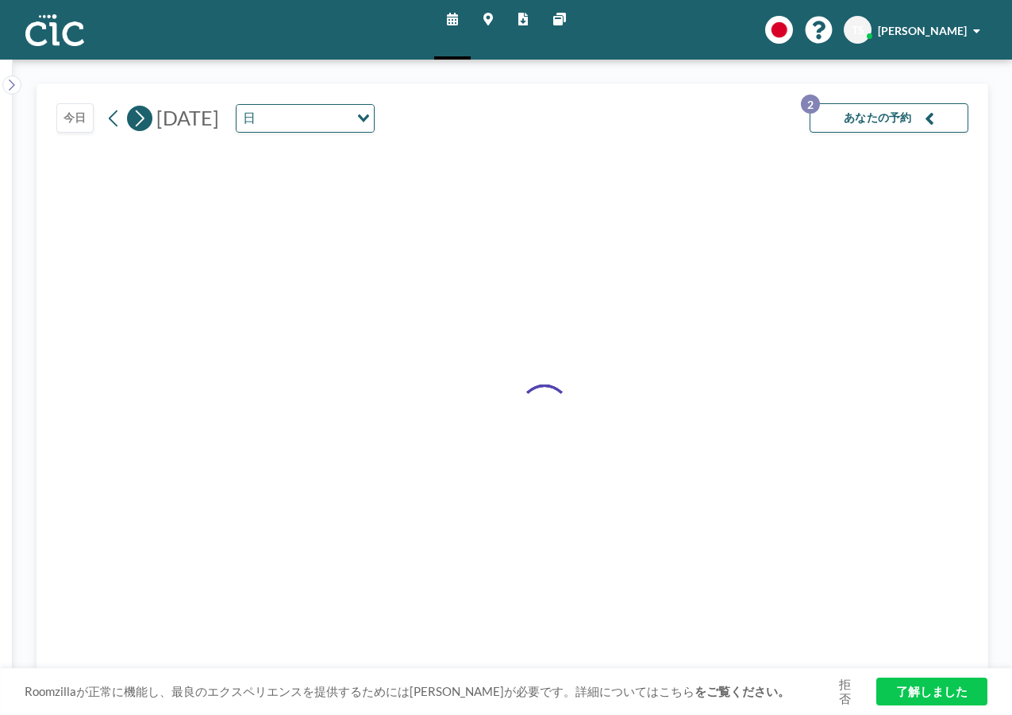
click at [137, 121] on icon at bounding box center [139, 118] width 15 height 24
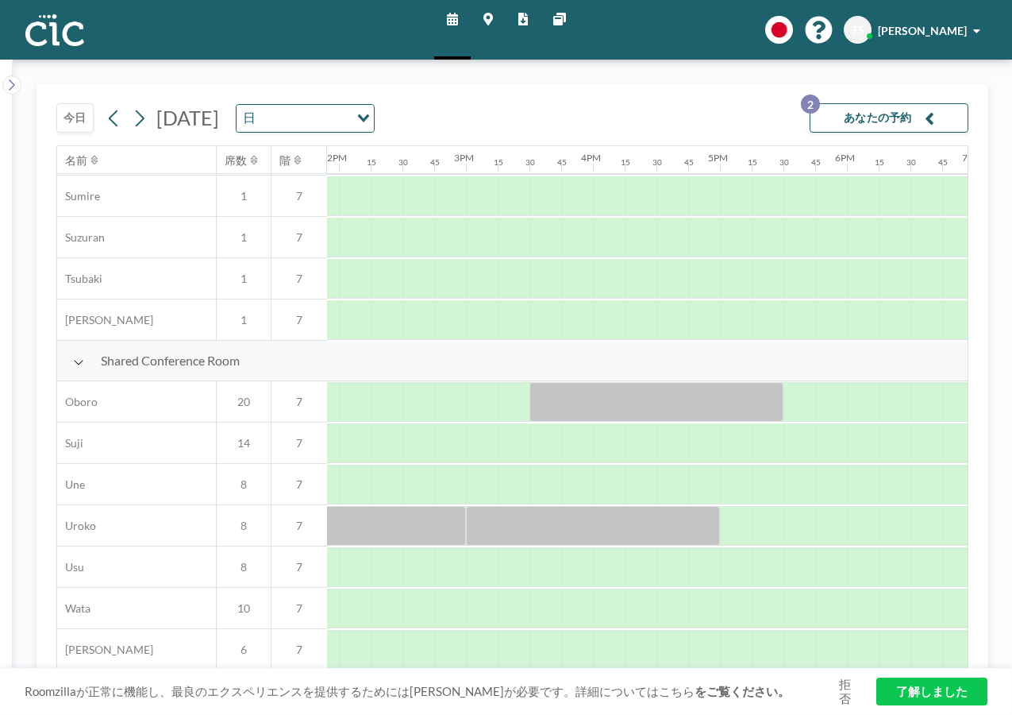
scroll to position [997, 1758]
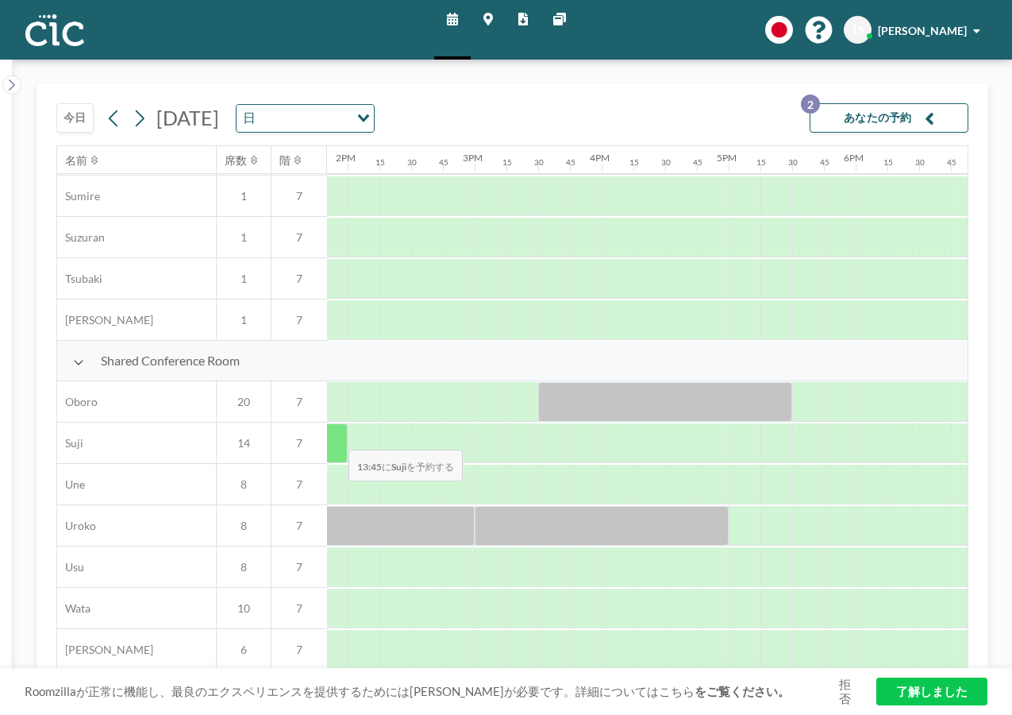
click at [336, 438] on div at bounding box center [332, 443] width 32 height 40
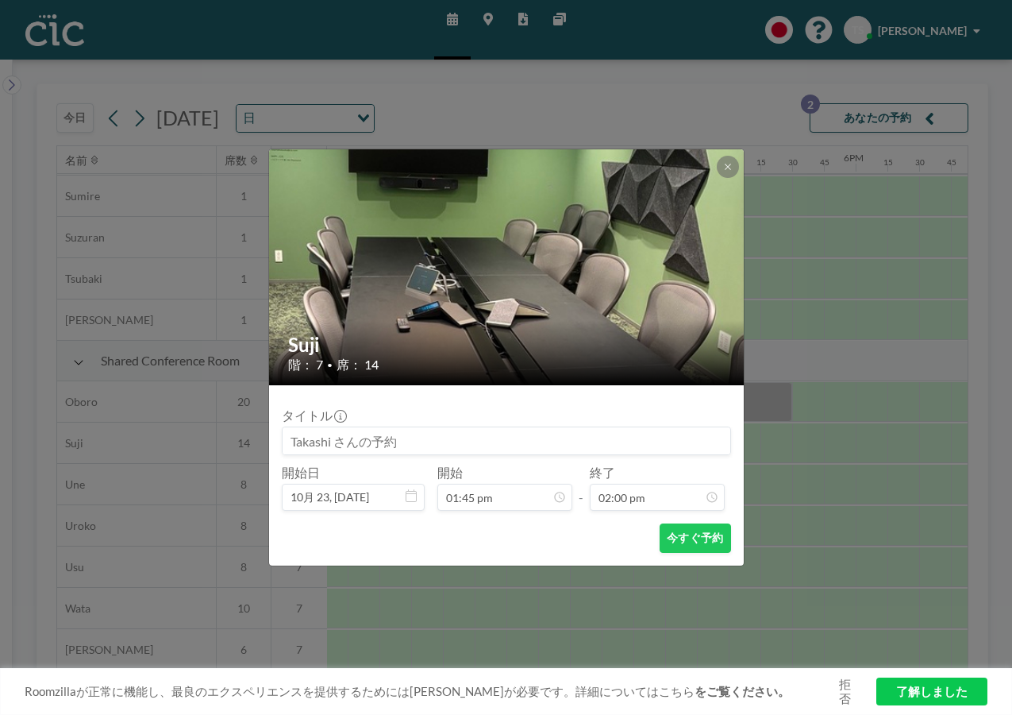
scroll to position [1583, 0]
click at [727, 165] on icon at bounding box center [728, 167] width 10 height 10
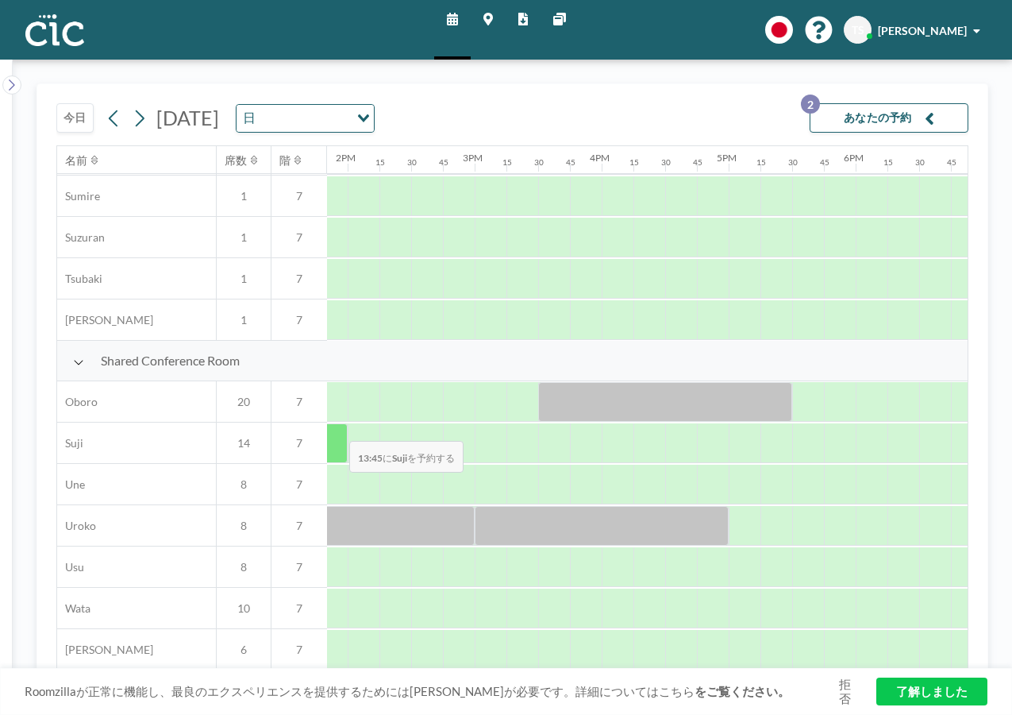
click at [337, 430] on div at bounding box center [332, 443] width 32 height 40
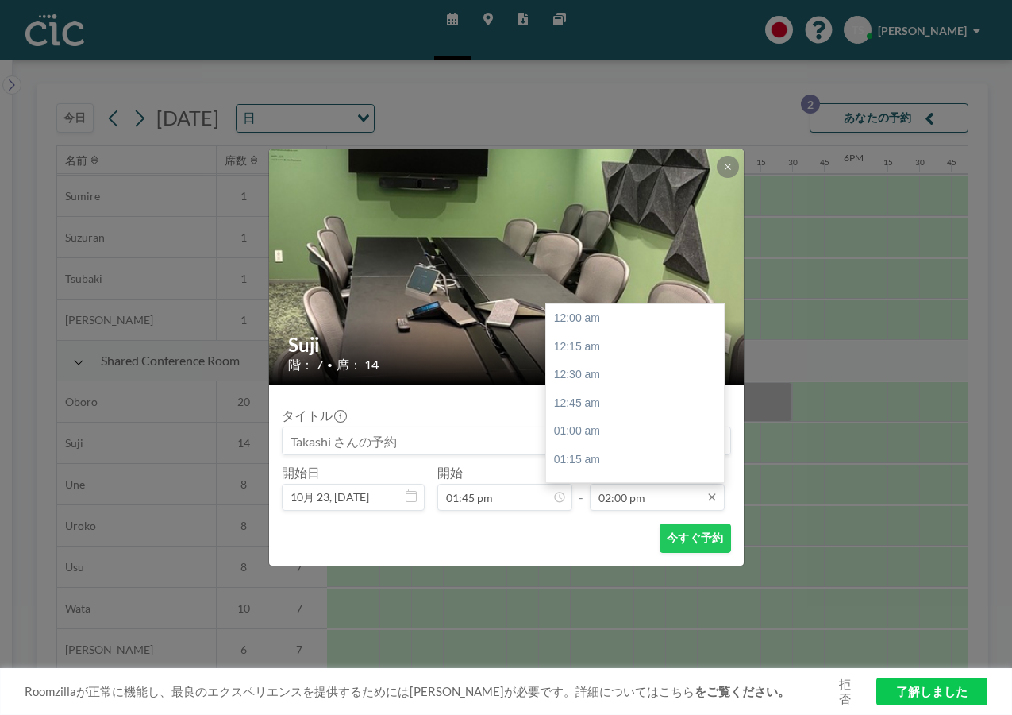
scroll to position [1583, 0]
click at [713, 499] on icon at bounding box center [712, 497] width 13 height 13
click at [585, 320] on div "05:00 pm" at bounding box center [639, 312] width 186 height 29
type input "05:00 pm"
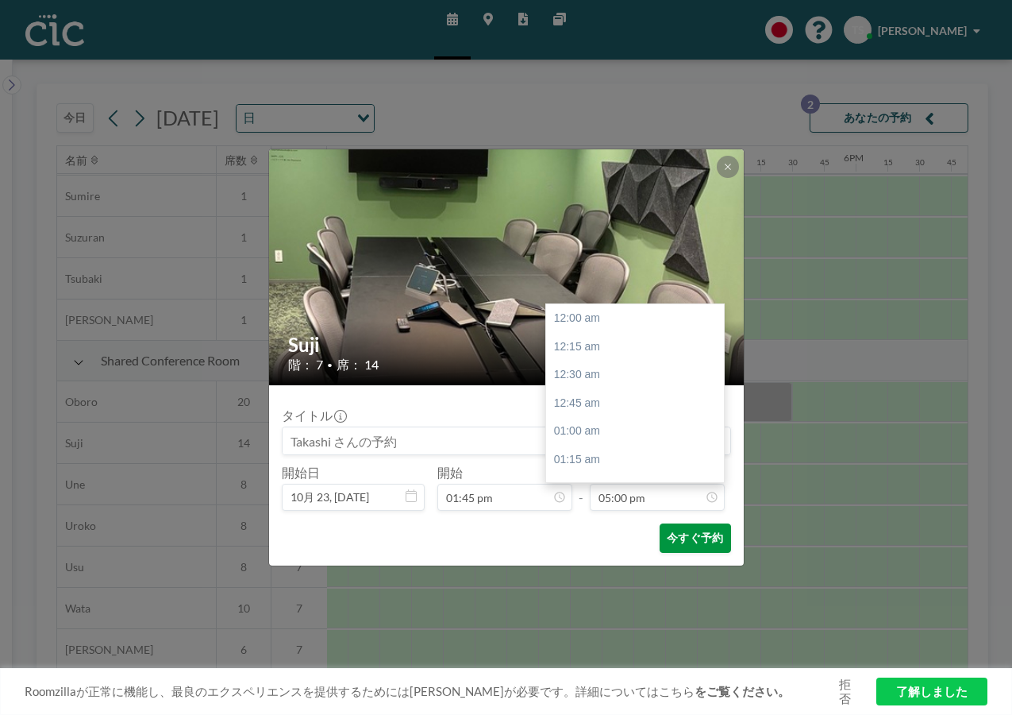
scroll to position [1922, 0]
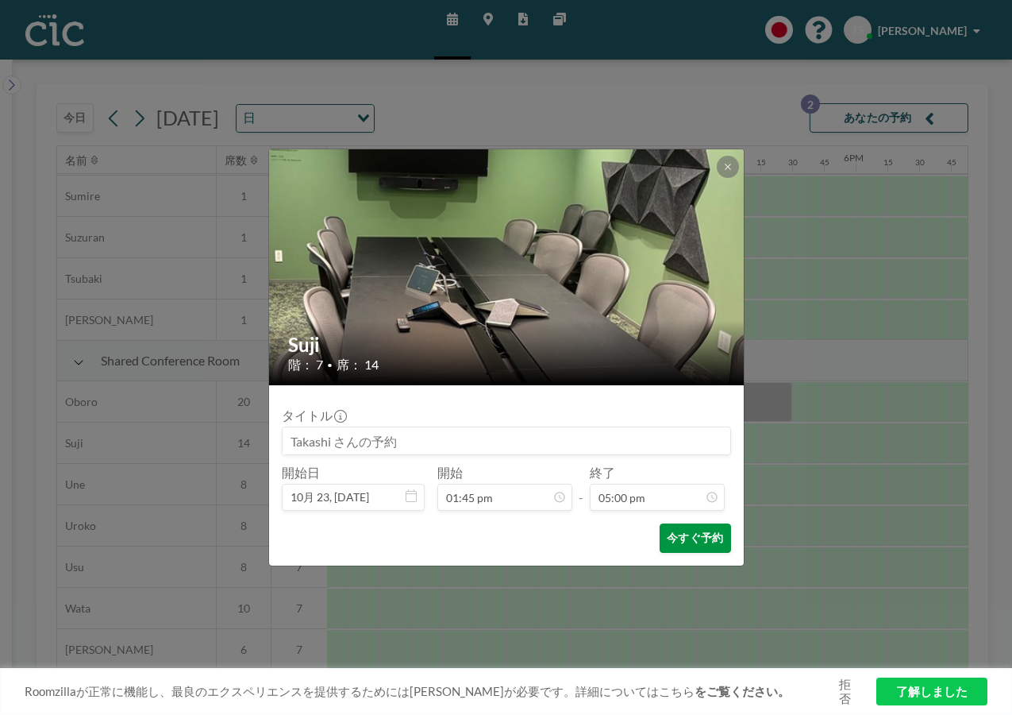
click at [700, 540] on button "今すぐ予約" at bounding box center [695, 537] width 71 height 29
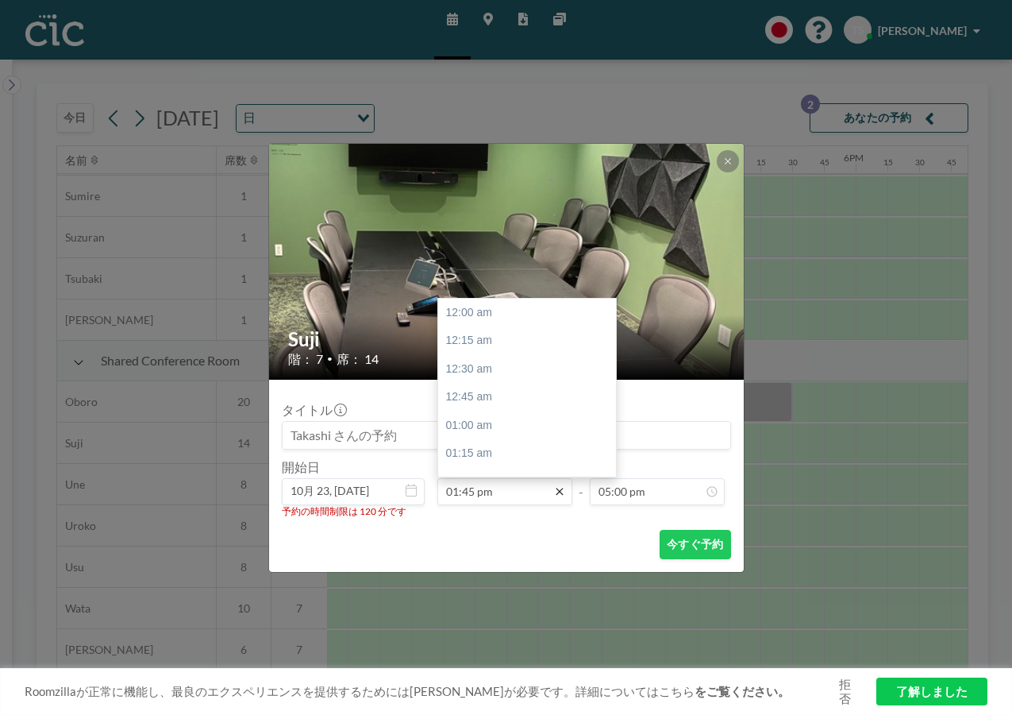
scroll to position [1555, 0]
click at [485, 401] on div "02:30 pm" at bounding box center [531, 397] width 186 height 29
type input "02:30 pm"
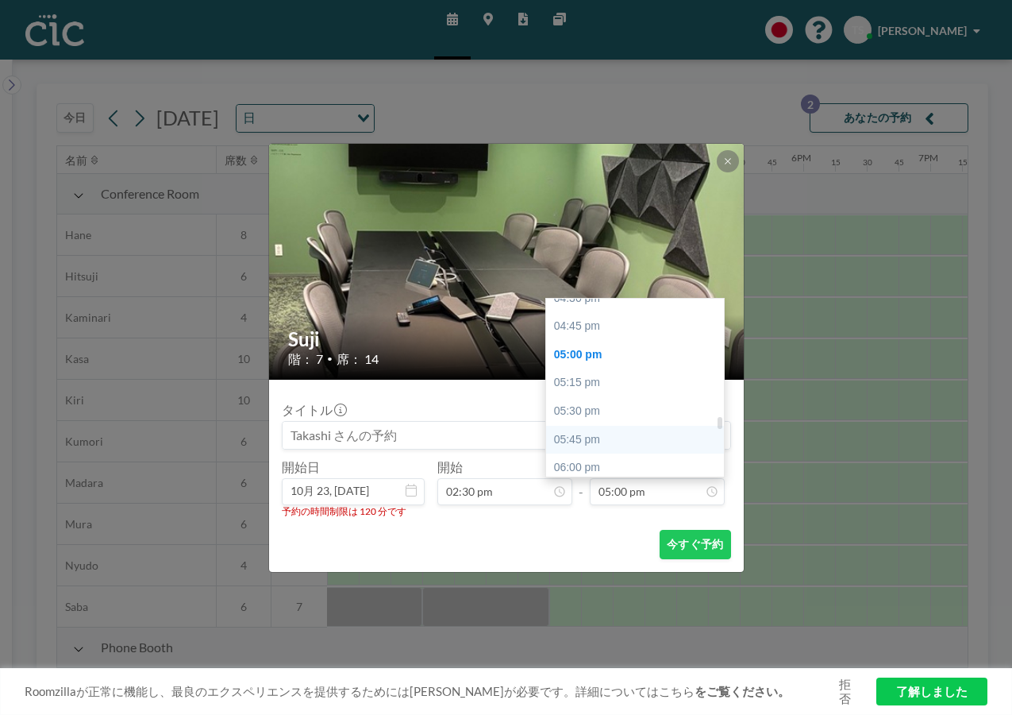
scroll to position [1842, 0]
click at [582, 336] on div "04:30 pm" at bounding box center [639, 336] width 186 height 29
type input "04:30 pm"
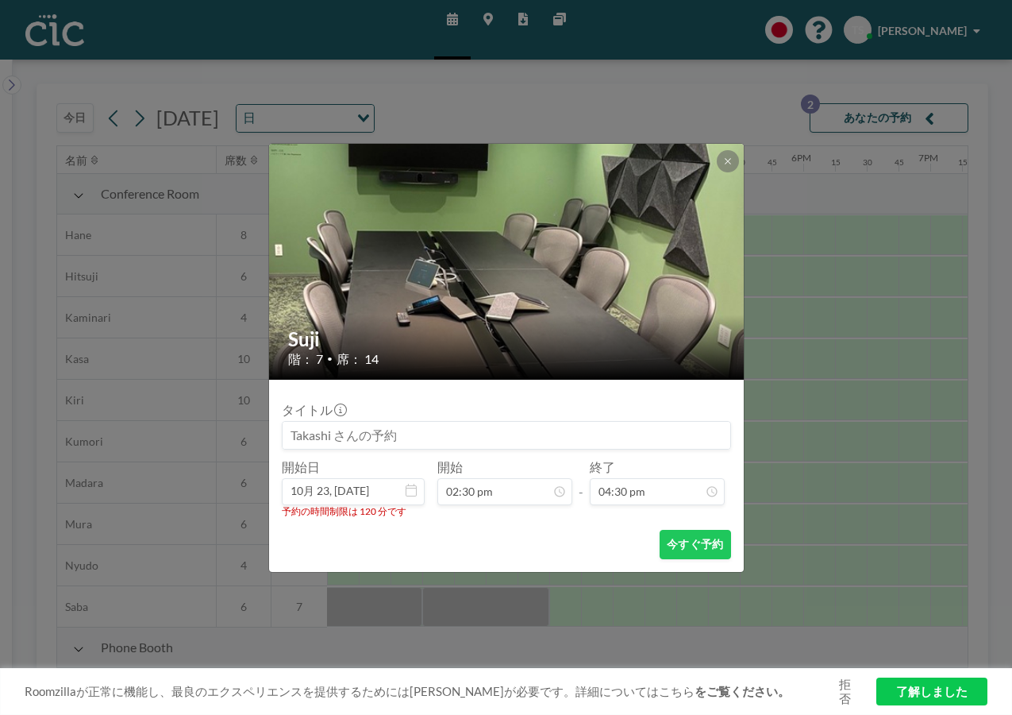
scroll to position [1865, 0]
click at [695, 546] on button "今すぐ予約" at bounding box center [695, 544] width 71 height 29
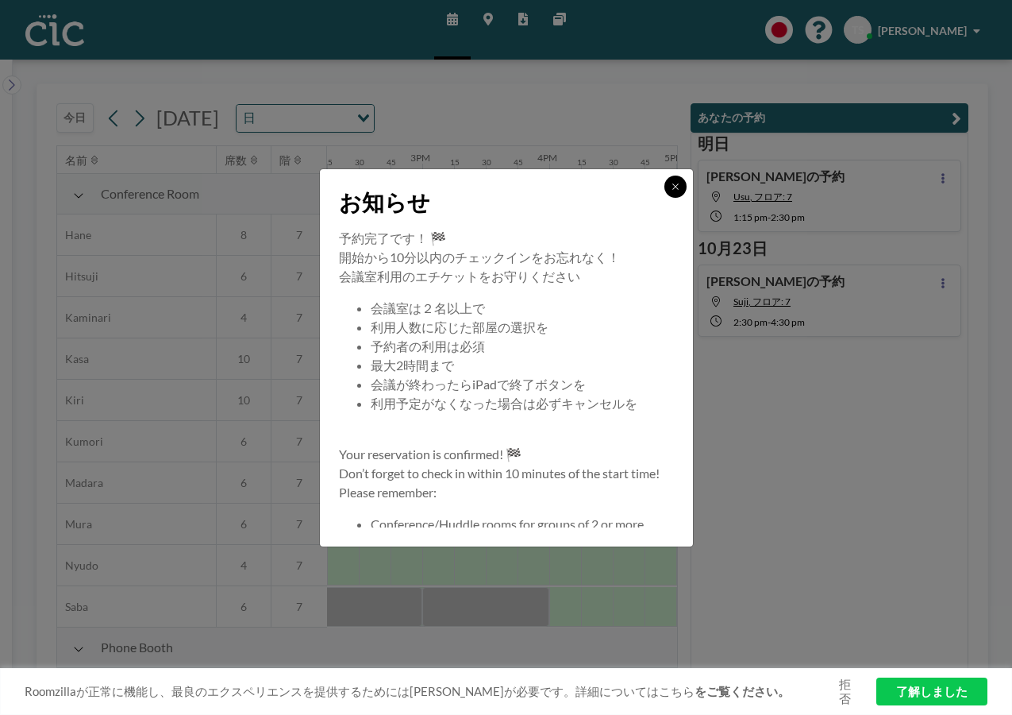
click at [680, 185] on icon at bounding box center [676, 187] width 10 height 10
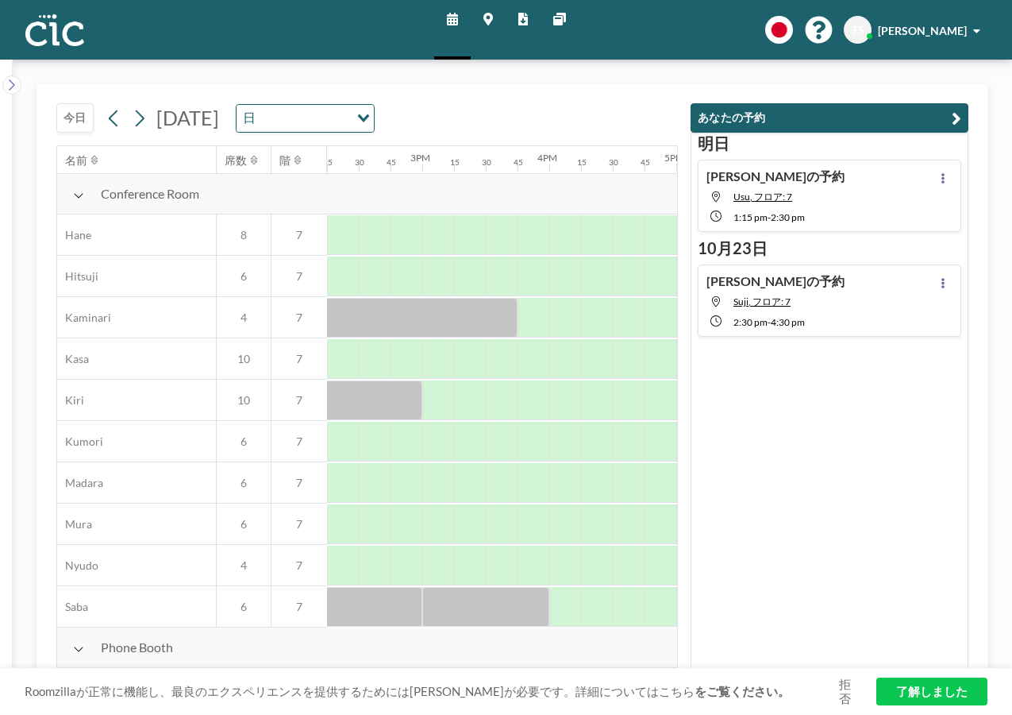
click at [452, 18] on icon at bounding box center [452, 19] width 11 height 13
click at [453, 23] on icon at bounding box center [452, 19] width 11 height 13
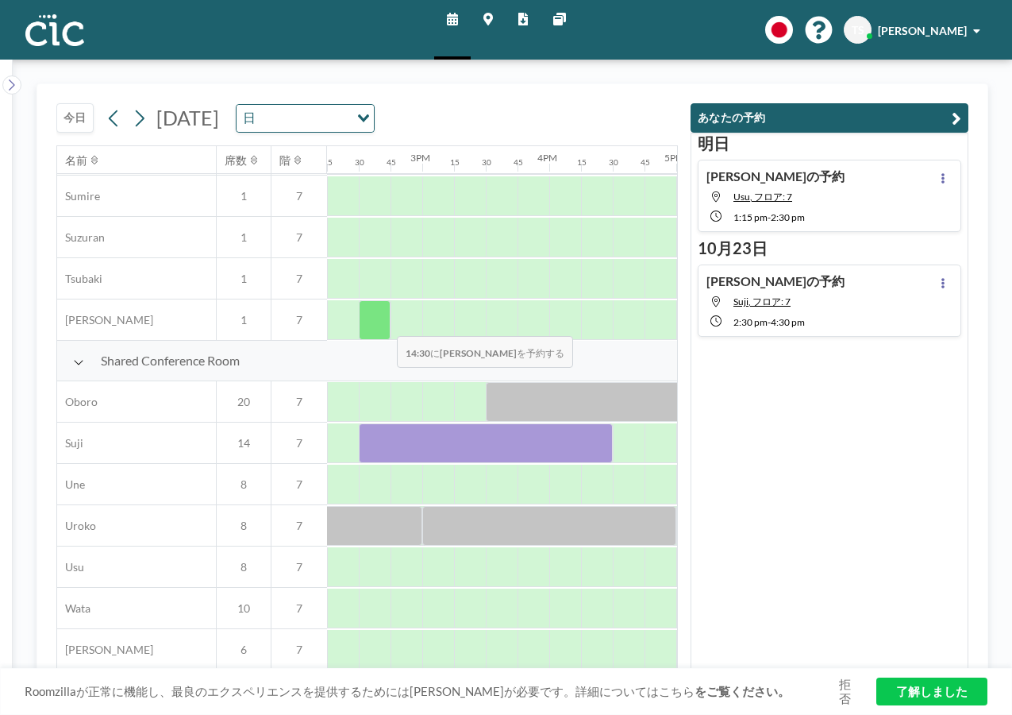
scroll to position [917, 1810]
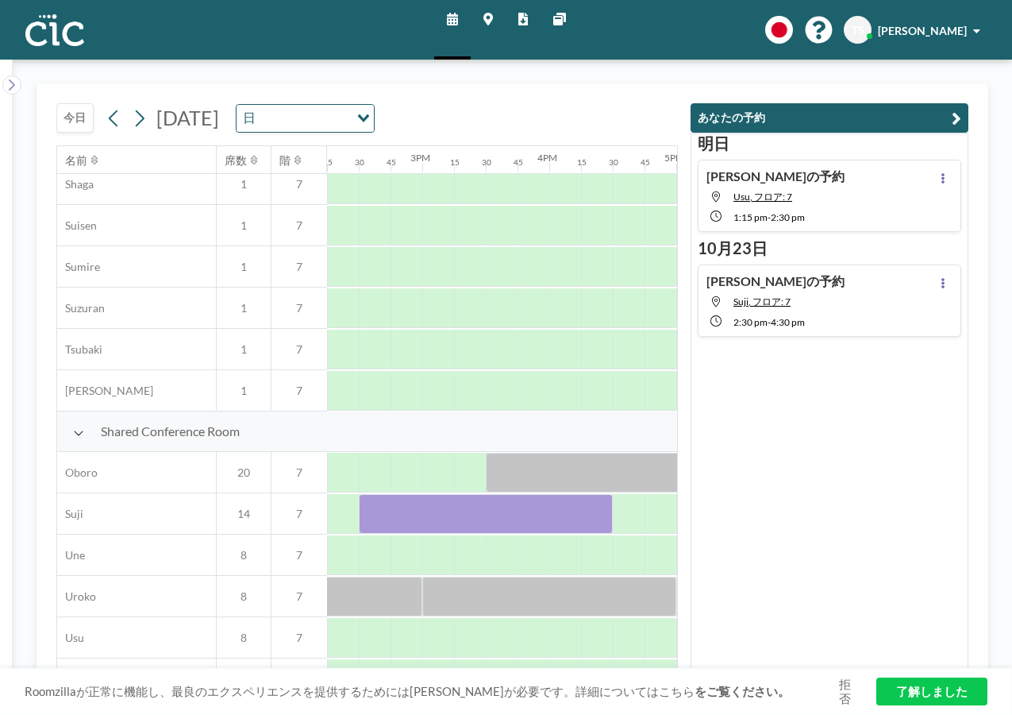
click at [485, 16] on icon at bounding box center [489, 19] width 10 height 13
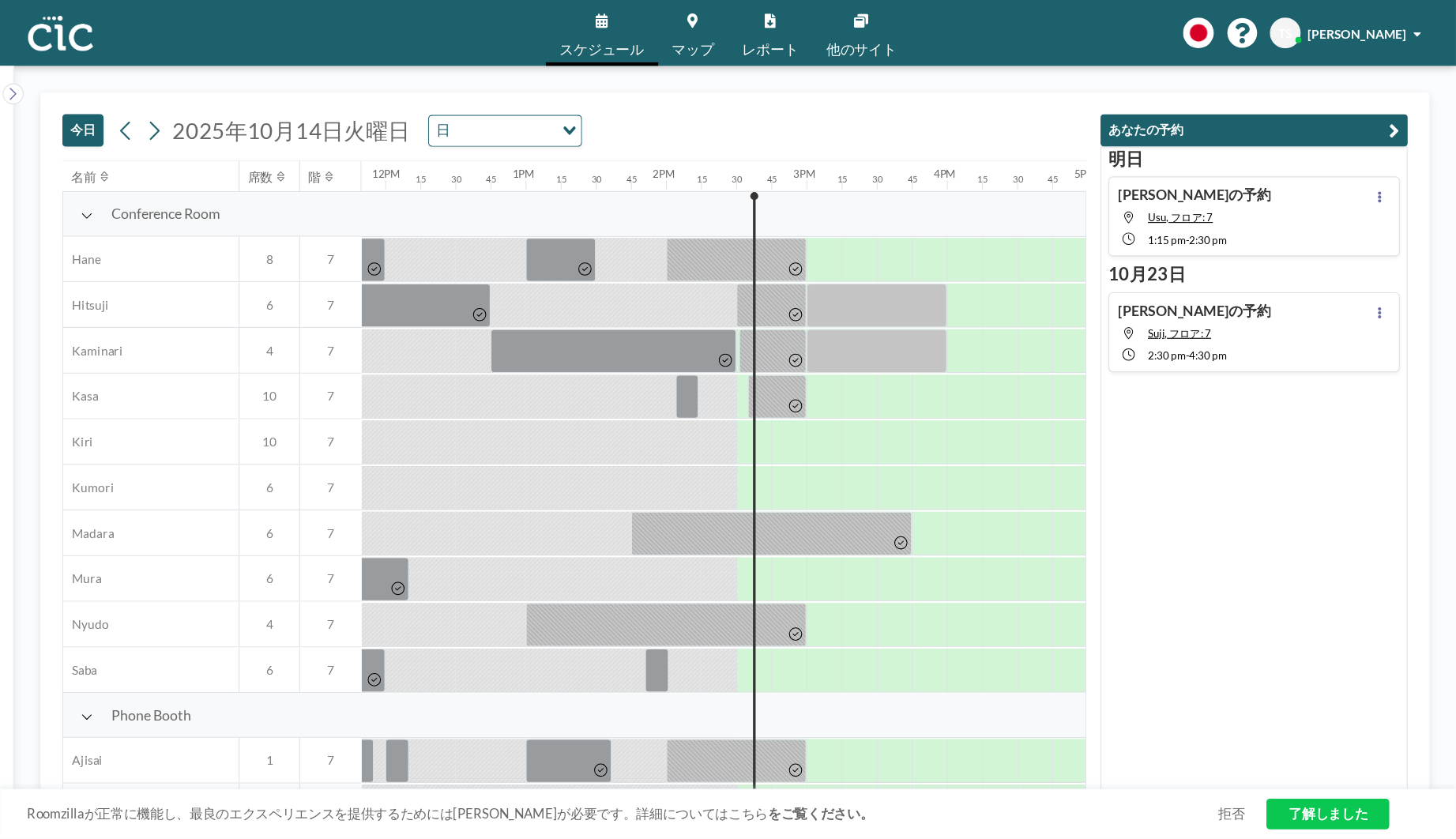
scroll to position [0, 1801]
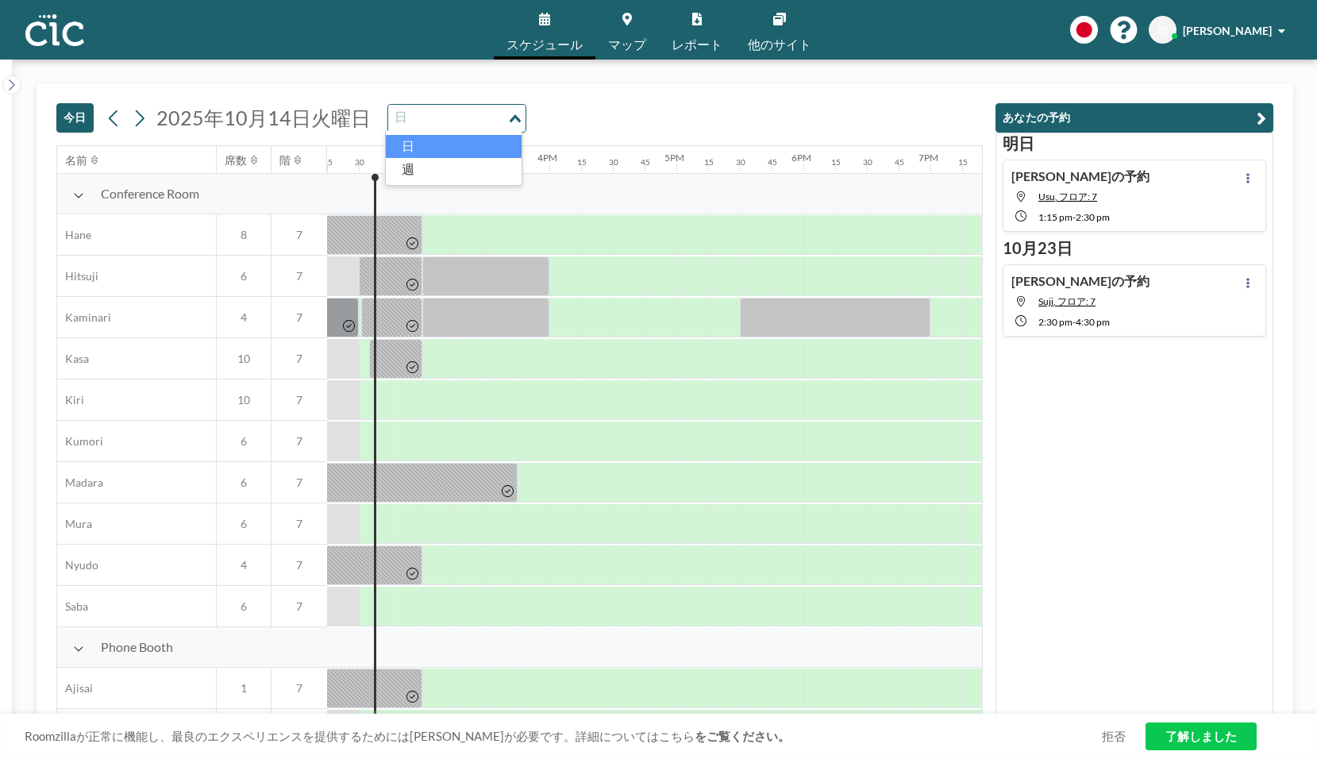
click at [513, 117] on icon "Search for option" at bounding box center [515, 118] width 11 height 8
click at [497, 175] on li "週" at bounding box center [454, 169] width 136 height 23
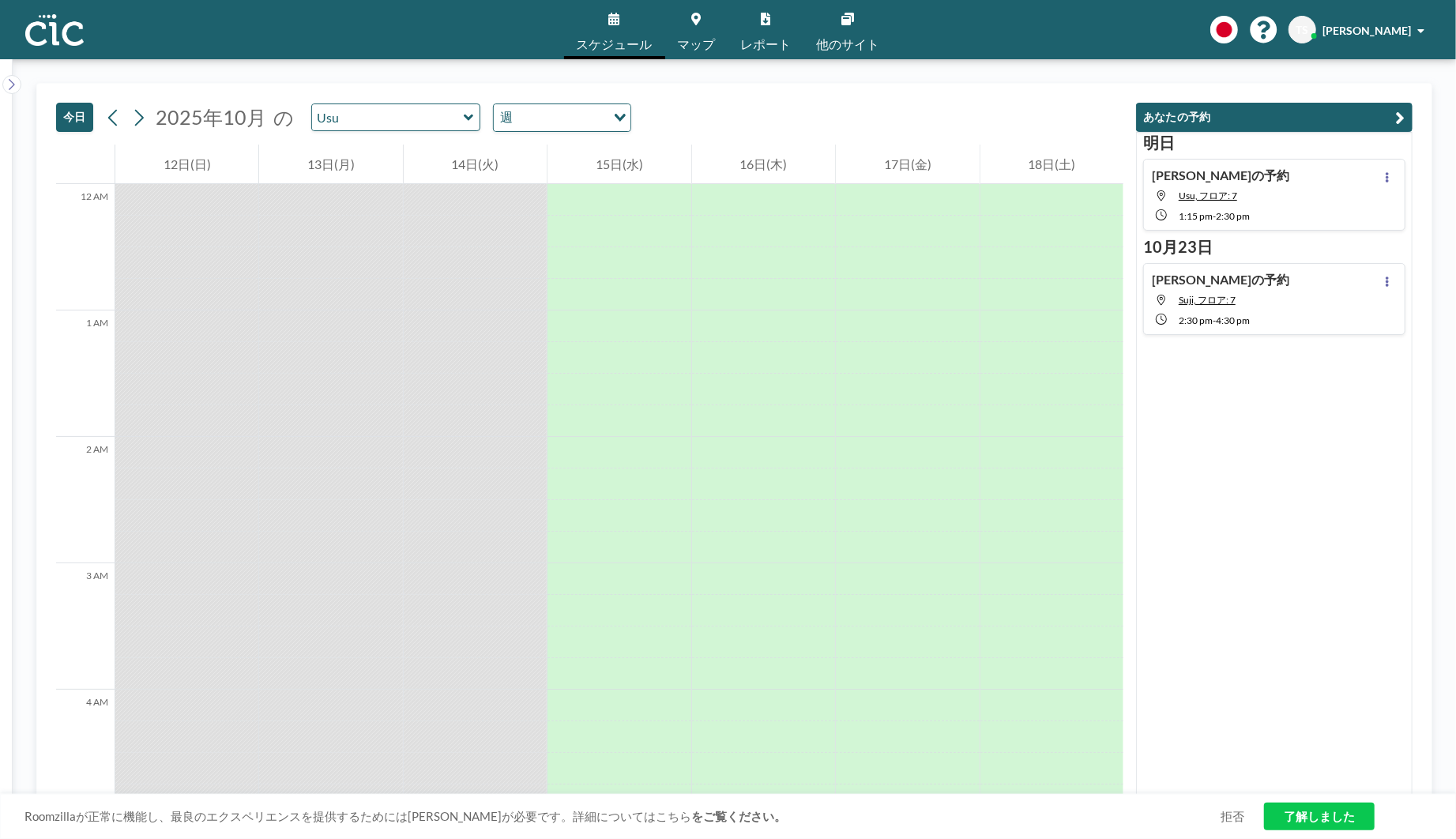
click at [1253, 291] on div "Takashi さんの予約 Suji, フロア: 7 2:30 PM - 4:30 PM" at bounding box center [1221, 299] width 137 height 55
type input "Suji"
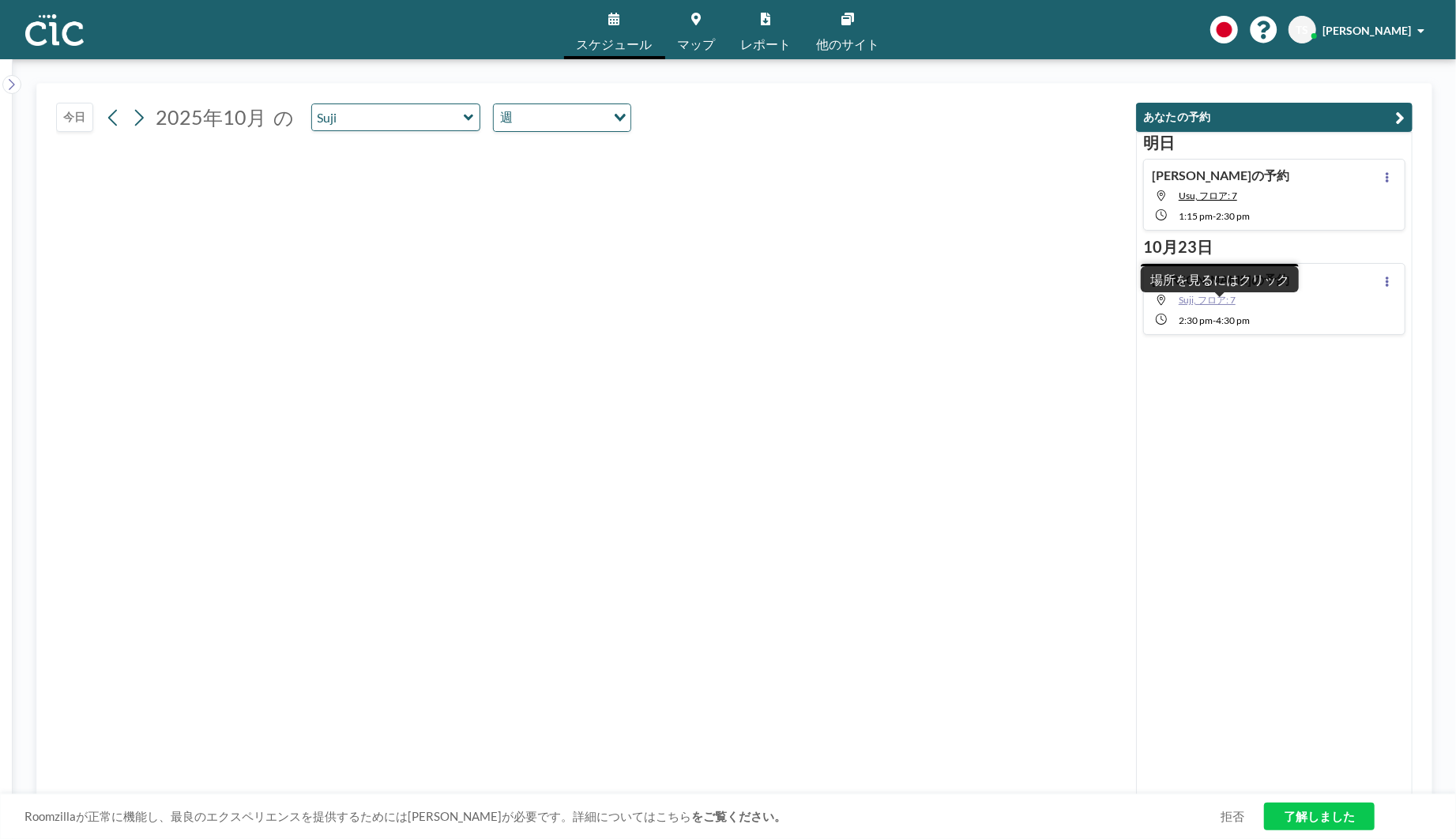
click at [1207, 302] on span "Suji, フロア: 7" at bounding box center [1207, 300] width 57 height 12
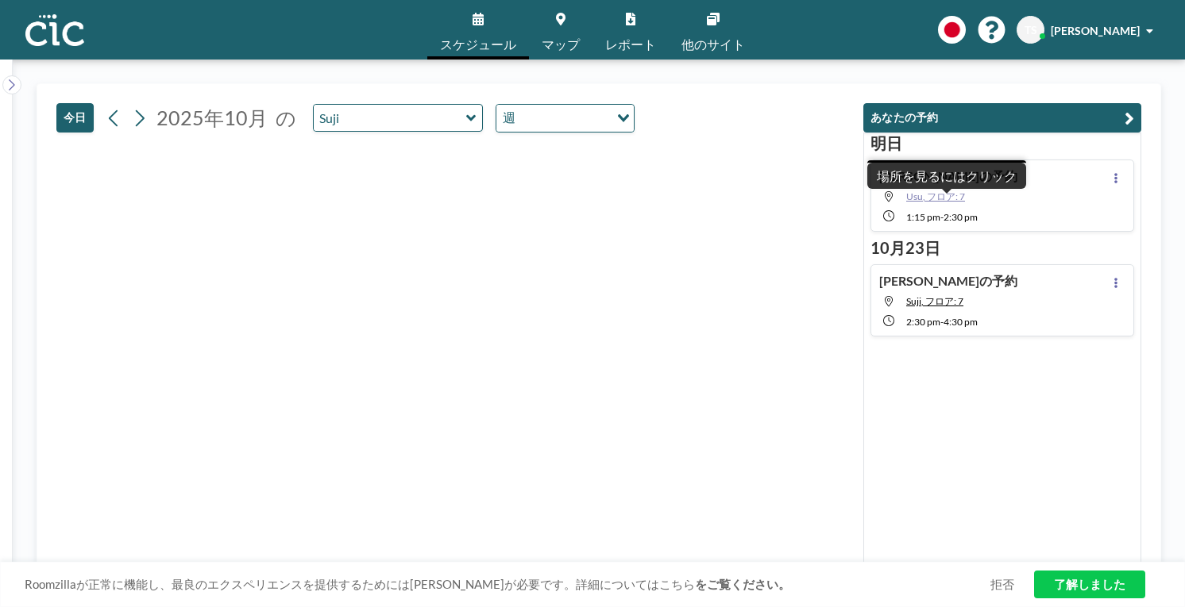
click at [940, 195] on span "Usu, フロア: 7" at bounding box center [935, 197] width 59 height 12
